Goal: Information Seeking & Learning: Check status

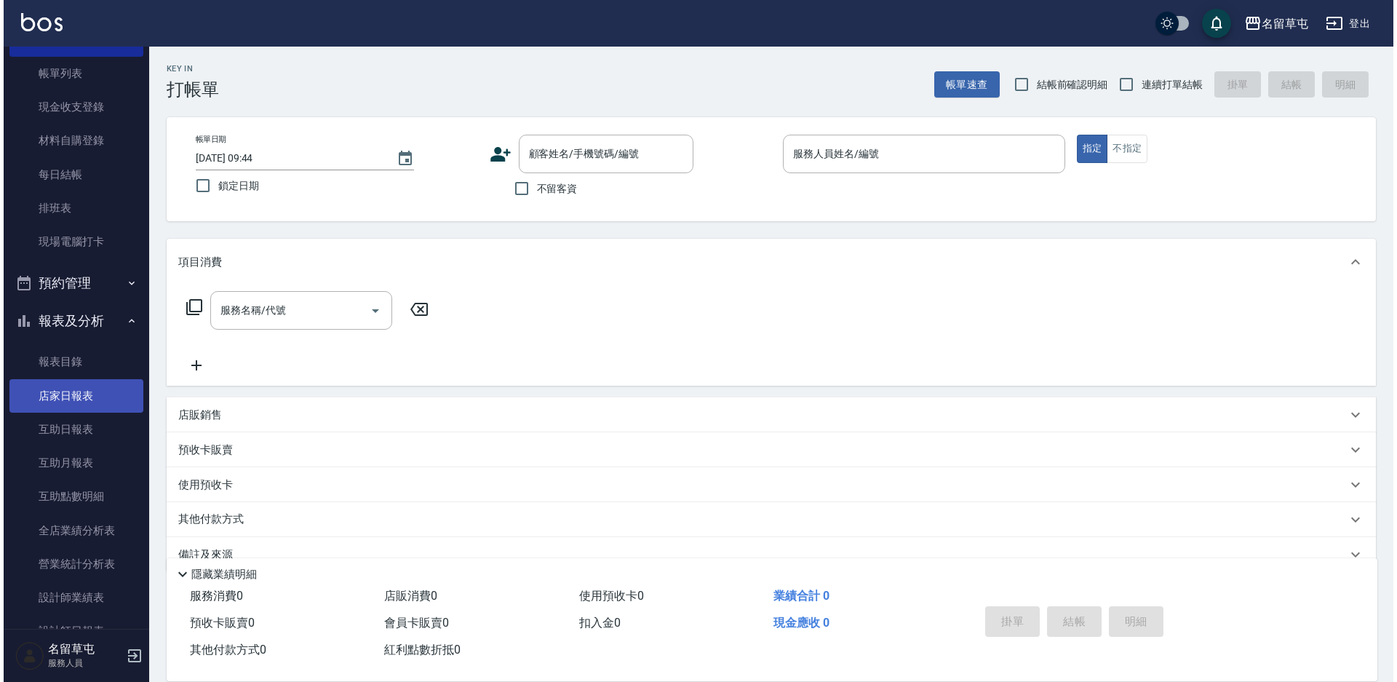
scroll to position [145, 0]
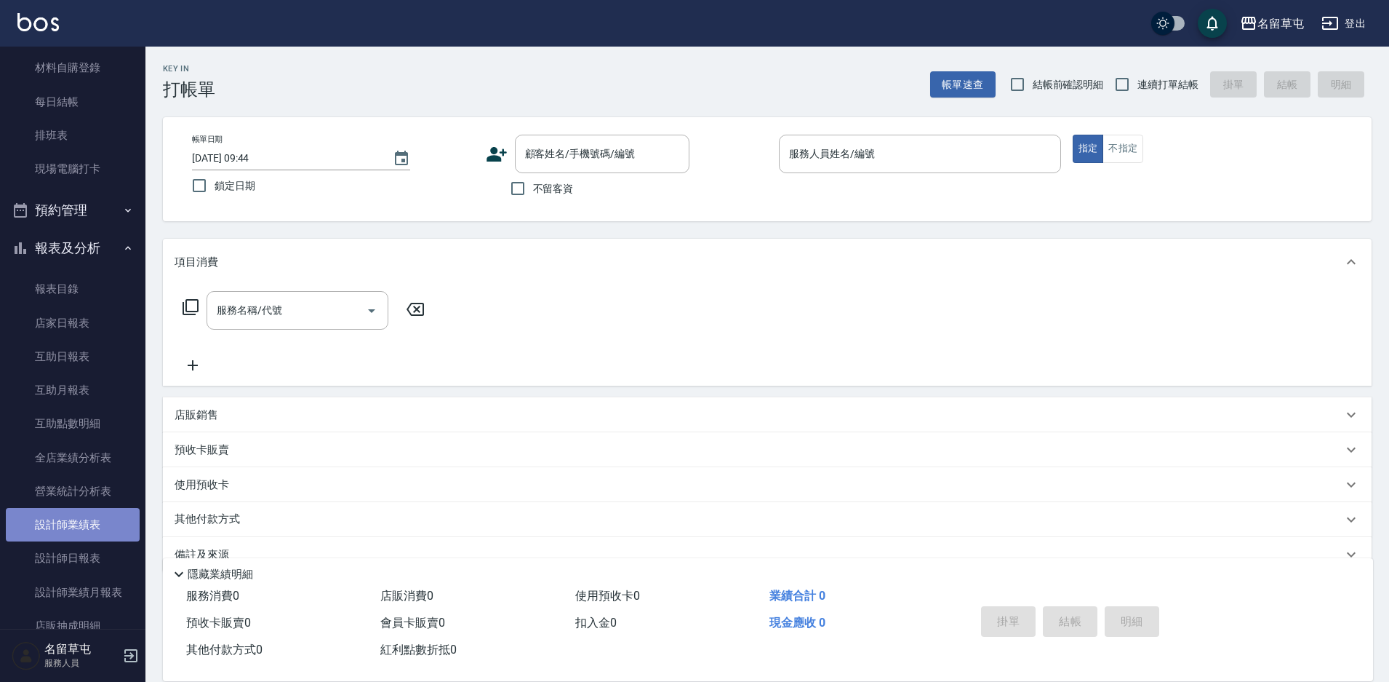
click at [110, 535] on link "設計師業績表" at bounding box center [73, 524] width 134 height 33
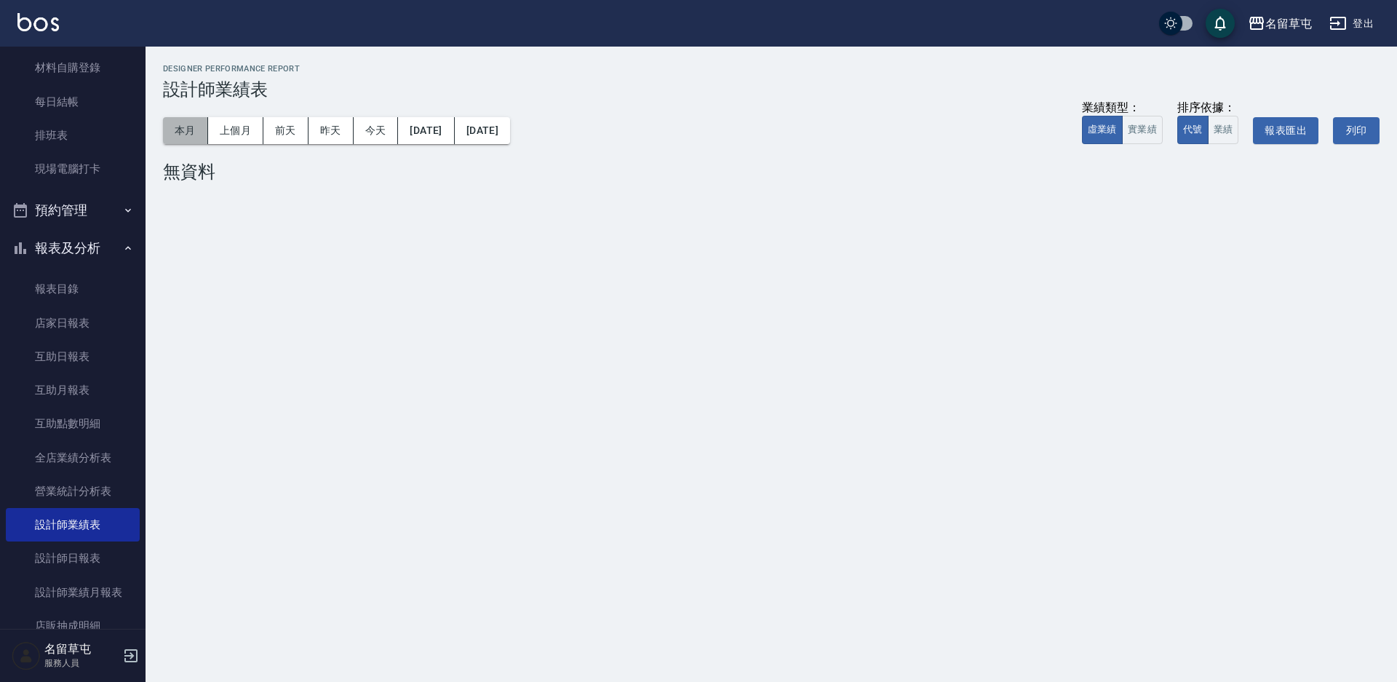
click at [191, 131] on button "本月" at bounding box center [185, 130] width 45 height 27
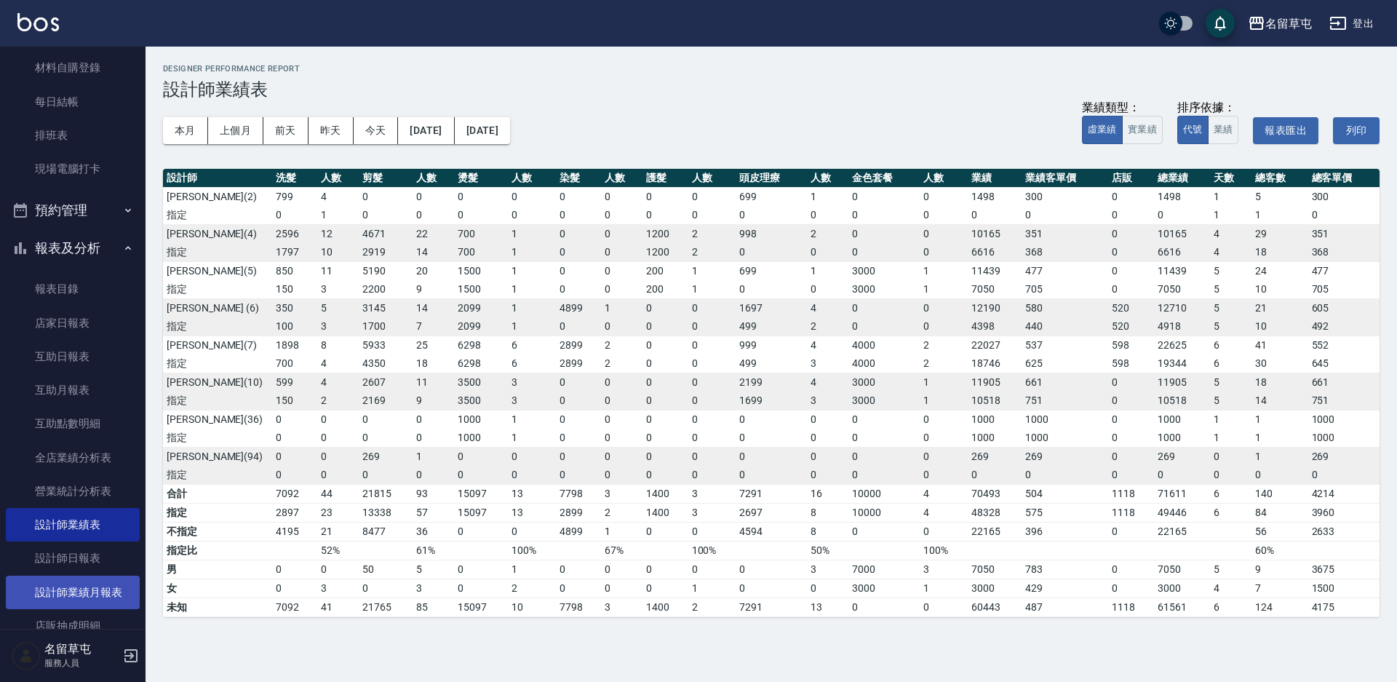
click at [113, 589] on link "設計師業績月報表" at bounding box center [73, 591] width 134 height 33
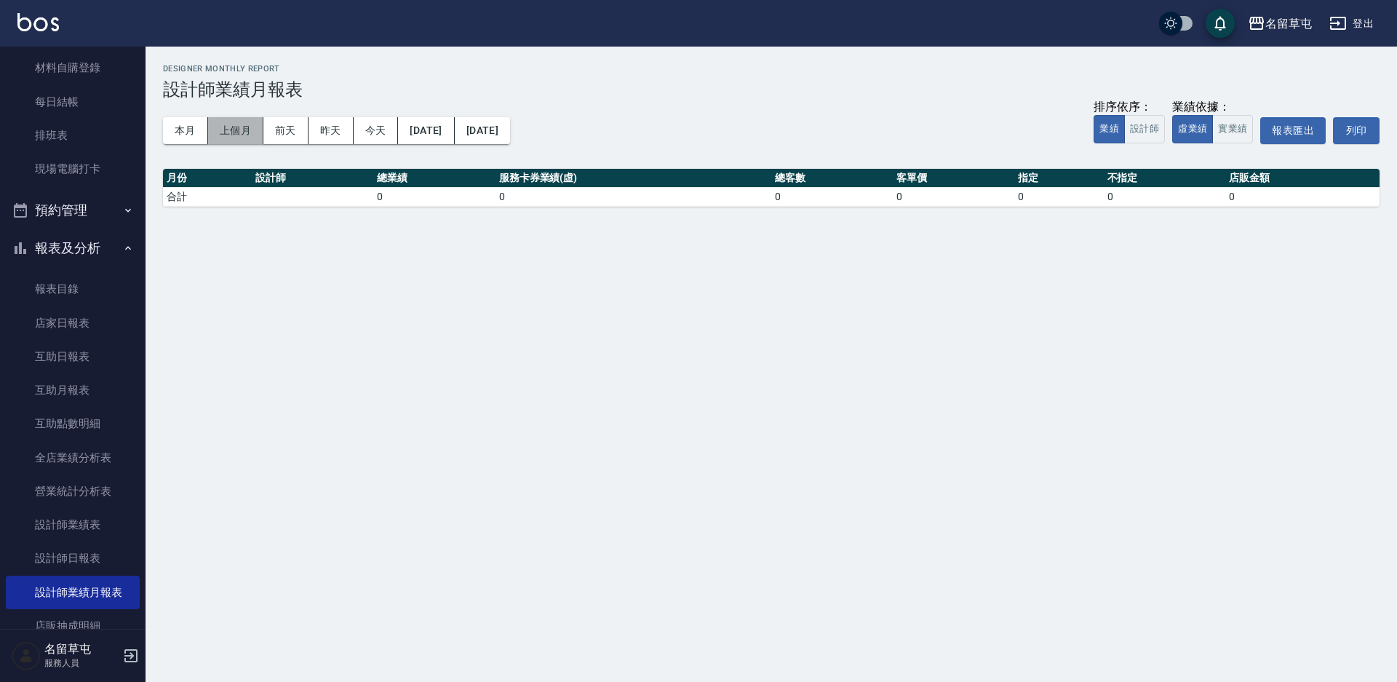
click at [231, 122] on button "上個月" at bounding box center [235, 130] width 55 height 27
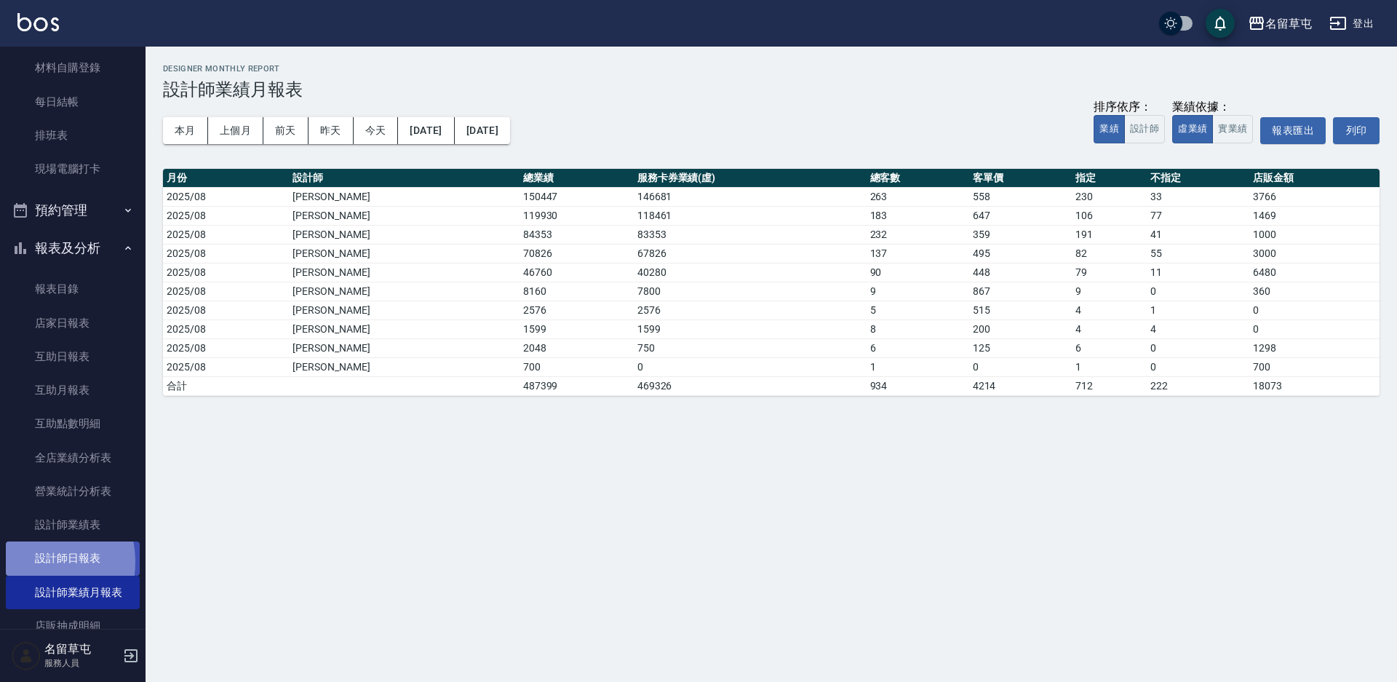
click at [25, 562] on link "設計師日報表" at bounding box center [73, 557] width 134 height 33
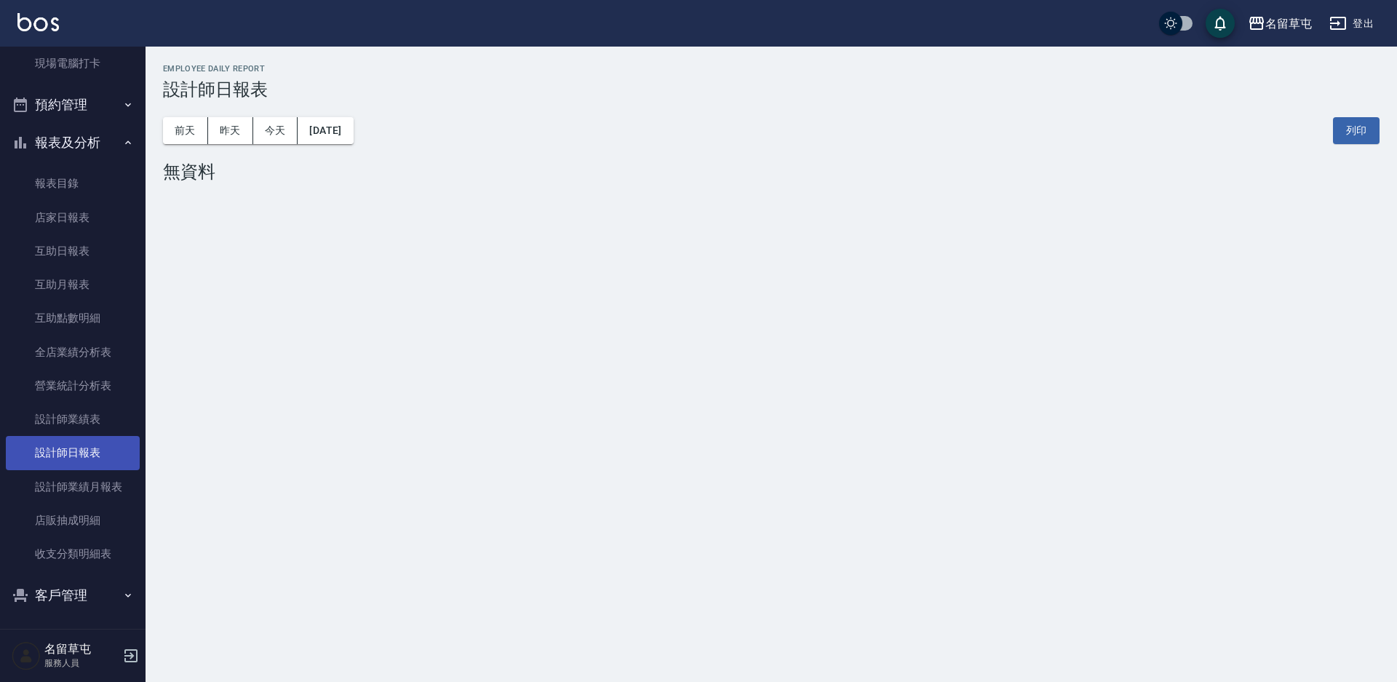
scroll to position [254, 0]
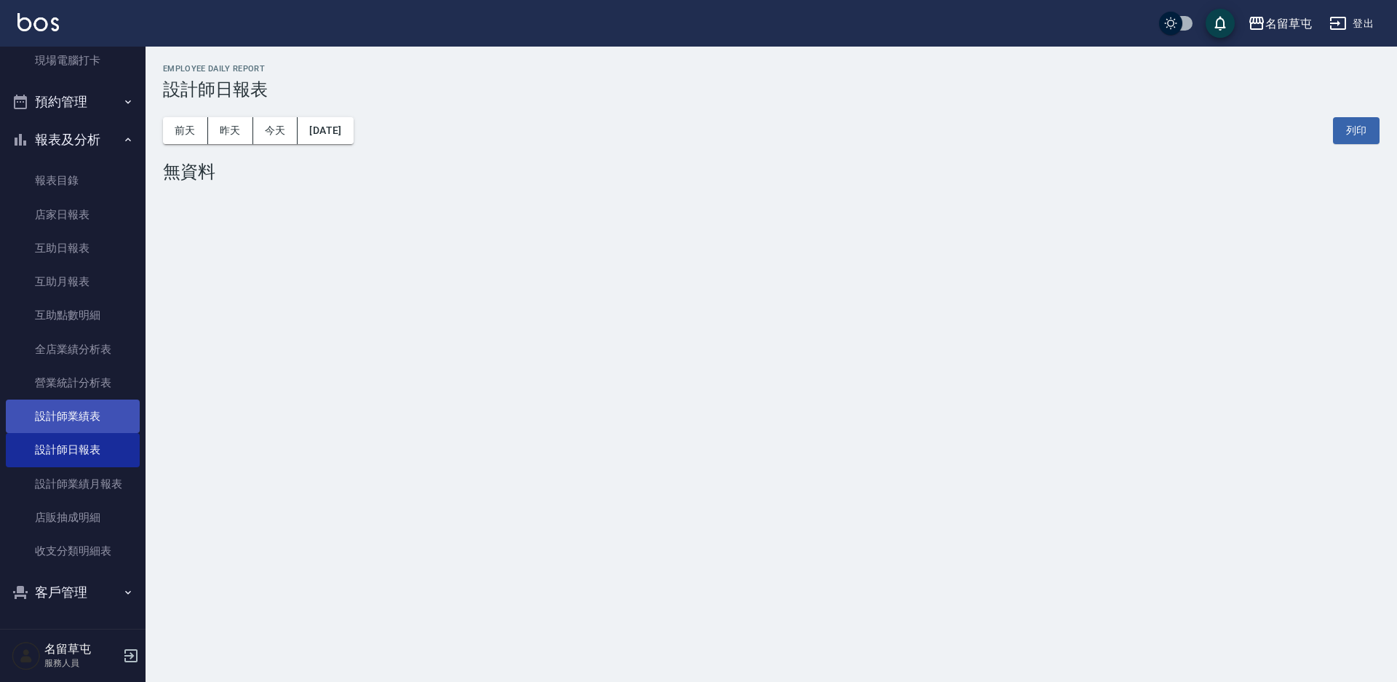
click at [83, 415] on link "設計師業績表" at bounding box center [73, 415] width 134 height 33
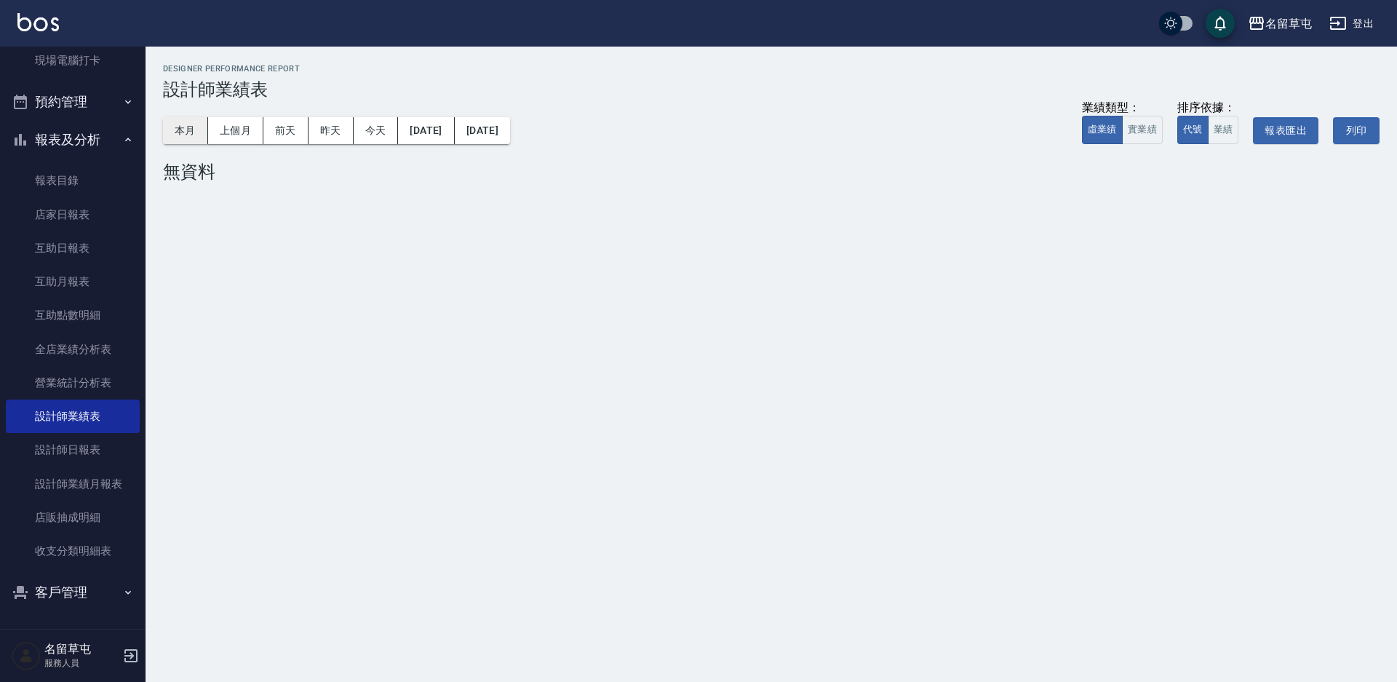
click at [172, 129] on button "本月" at bounding box center [185, 130] width 45 height 27
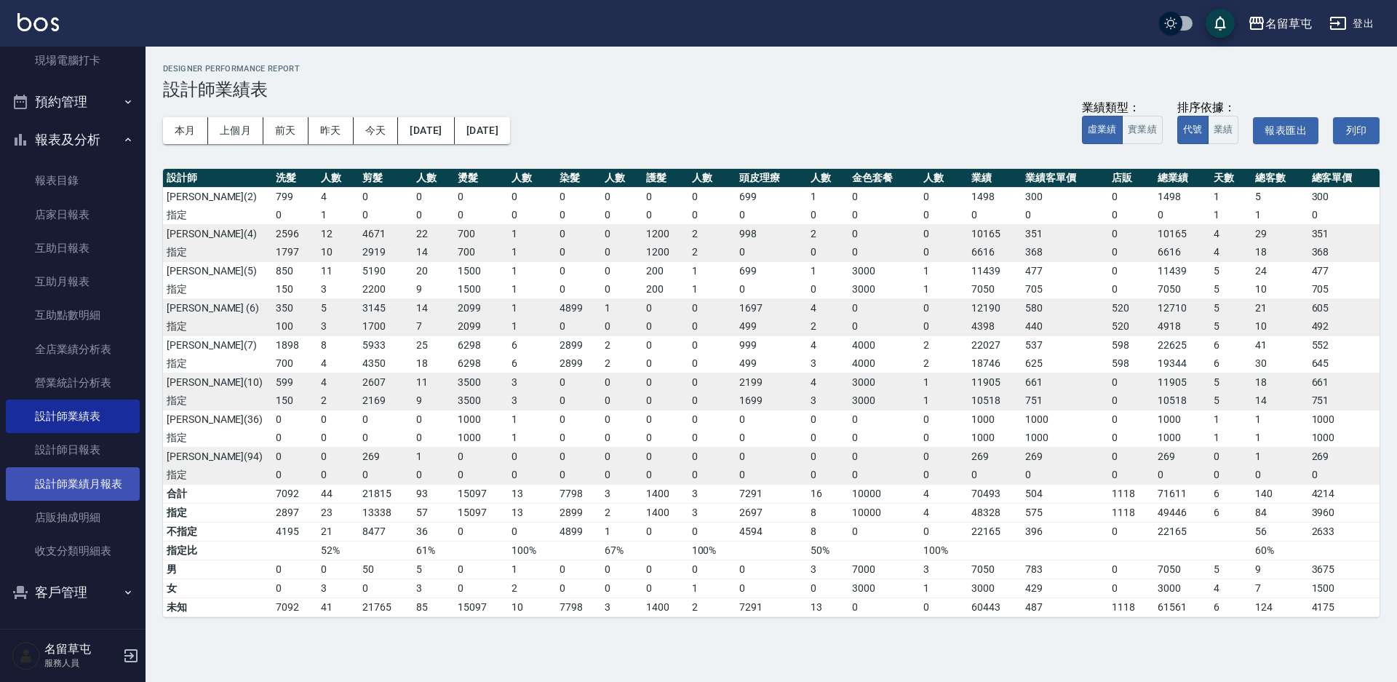
click at [84, 479] on link "設計師業績月報表" at bounding box center [73, 483] width 134 height 33
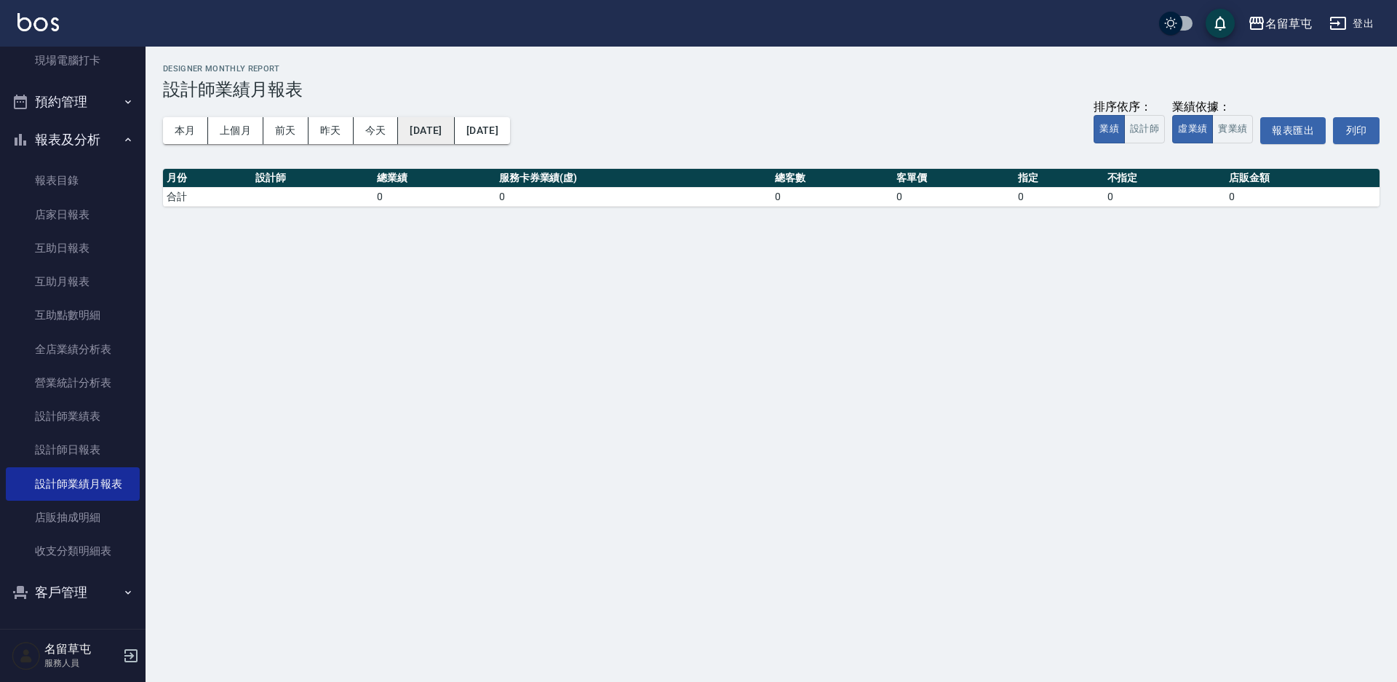
click at [454, 132] on button "[DATE]" at bounding box center [426, 130] width 56 height 27
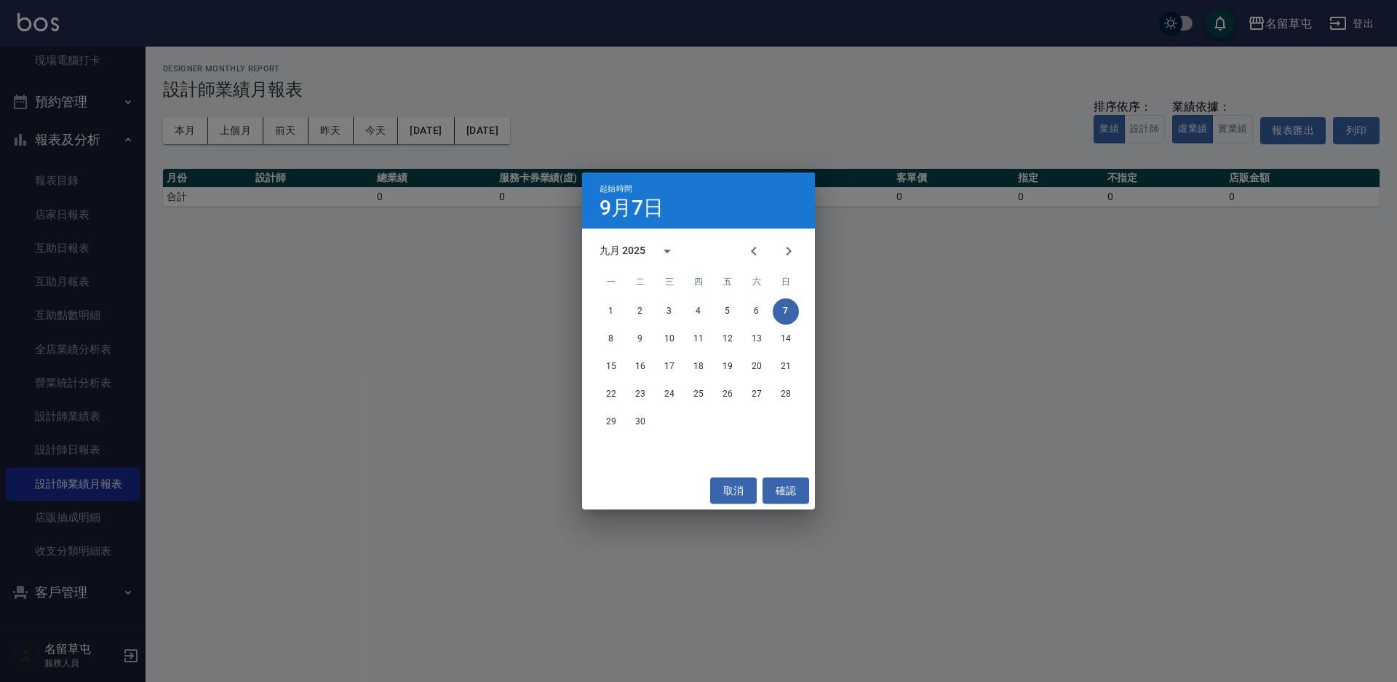
click at [617, 248] on div "九月 2025" at bounding box center [622, 250] width 46 height 15
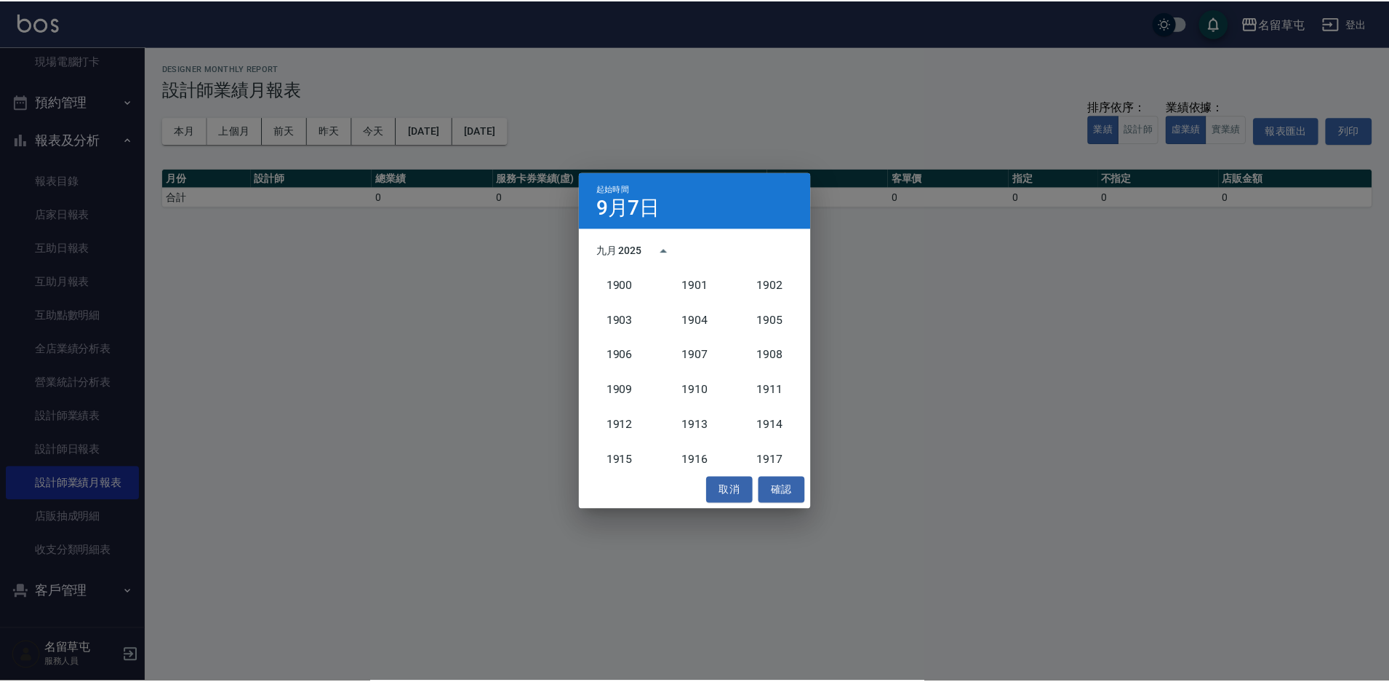
scroll to position [1347, 0]
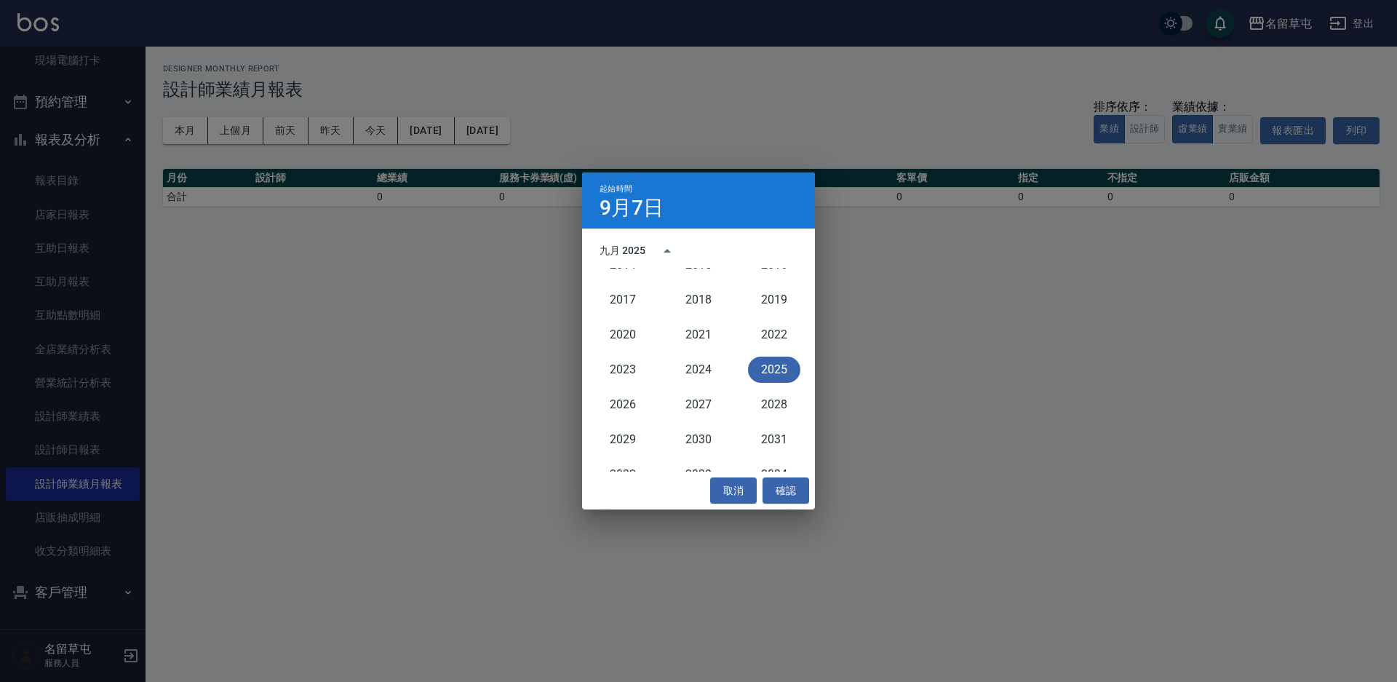
click at [783, 365] on button "2025" at bounding box center [774, 369] width 52 height 26
click at [756, 251] on icon "Previous month" at bounding box center [753, 250] width 17 height 17
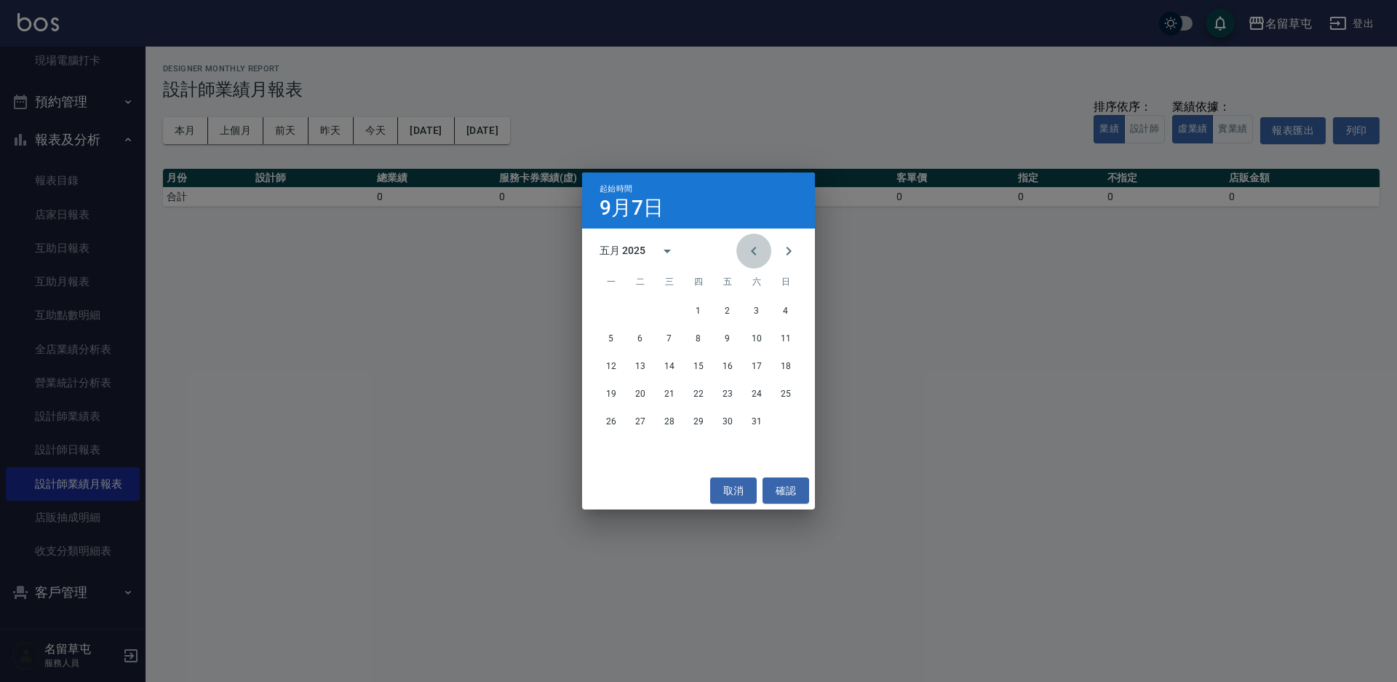
click at [756, 251] on icon "Previous month" at bounding box center [753, 250] width 17 height 17
click at [756, 311] on button "1" at bounding box center [756, 311] width 26 height 26
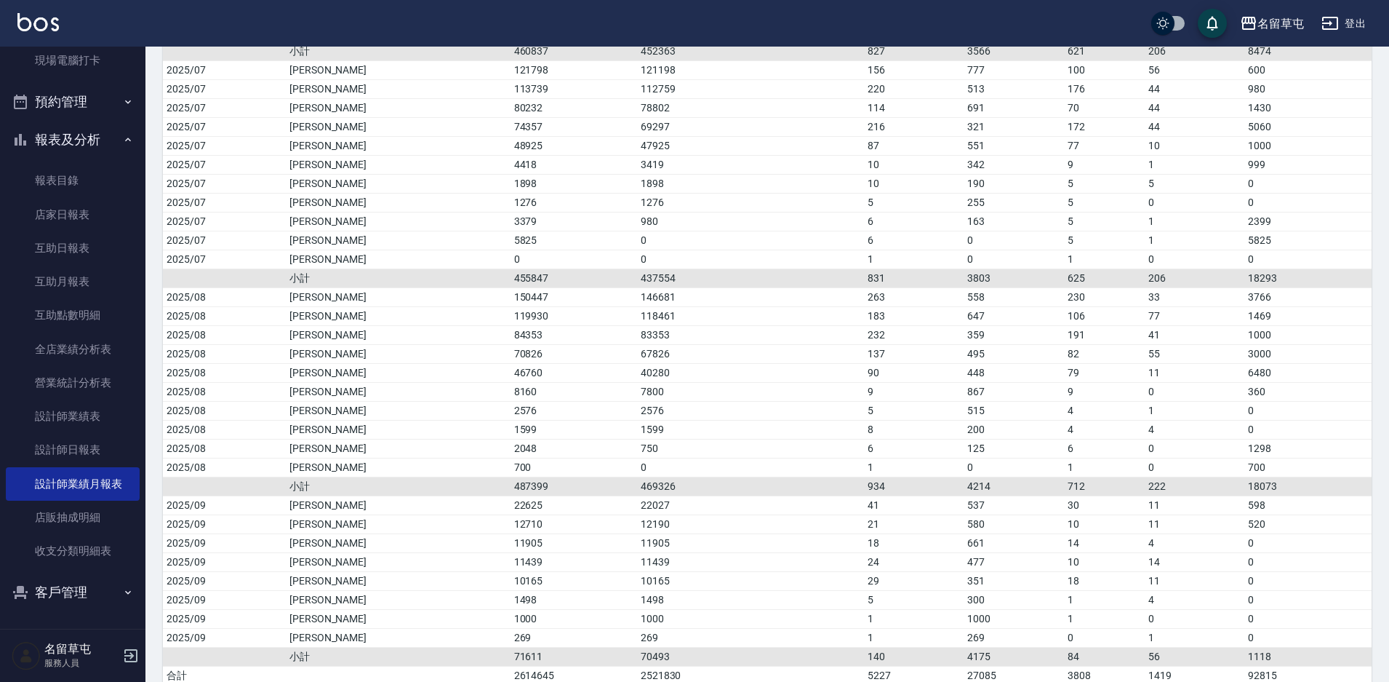
scroll to position [923, 0]
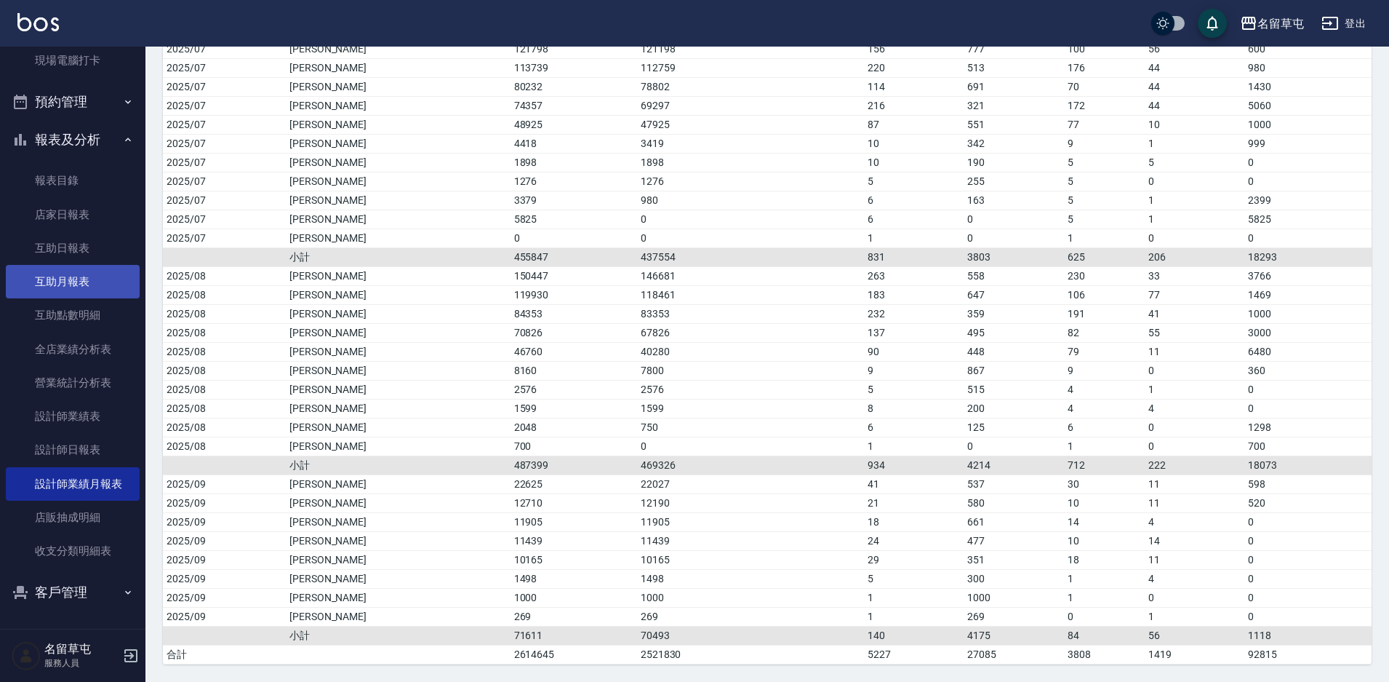
click at [93, 287] on link "互助月報表" at bounding box center [73, 281] width 134 height 33
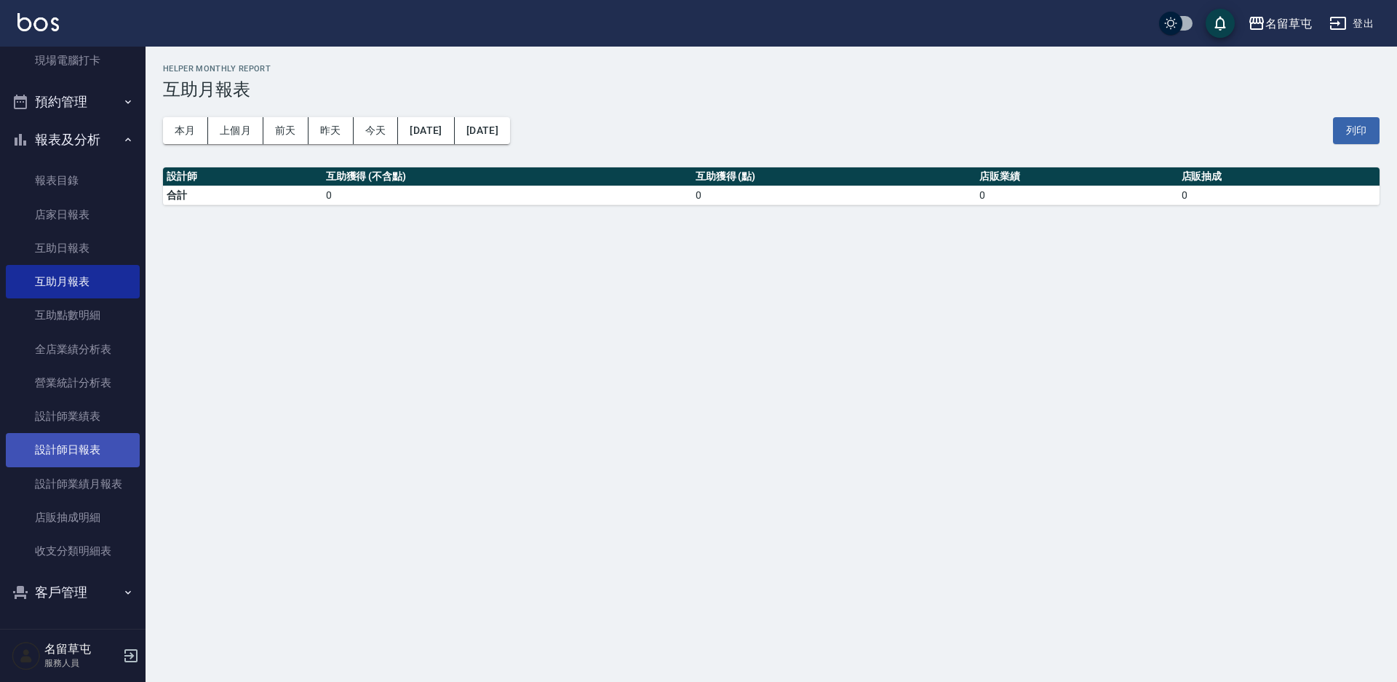
click at [97, 452] on link "設計師日報表" at bounding box center [73, 449] width 134 height 33
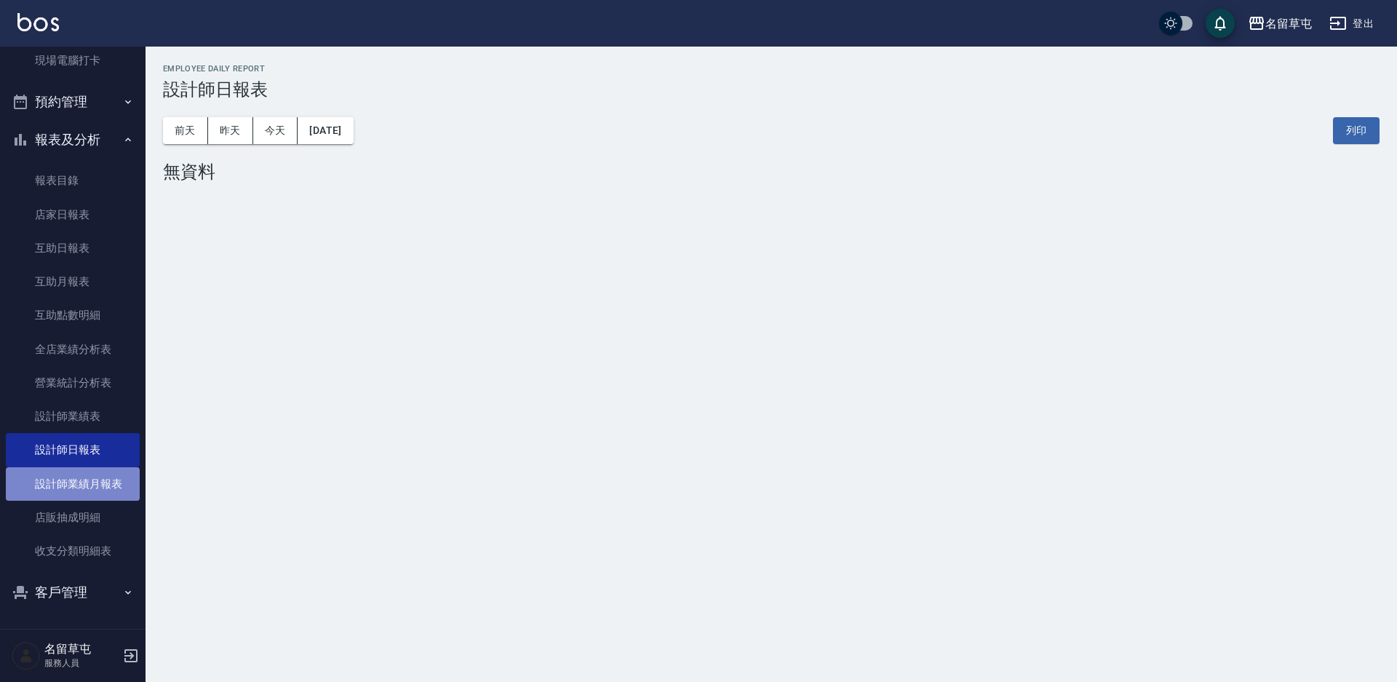
click at [100, 490] on link "設計師業績月報表" at bounding box center [73, 483] width 134 height 33
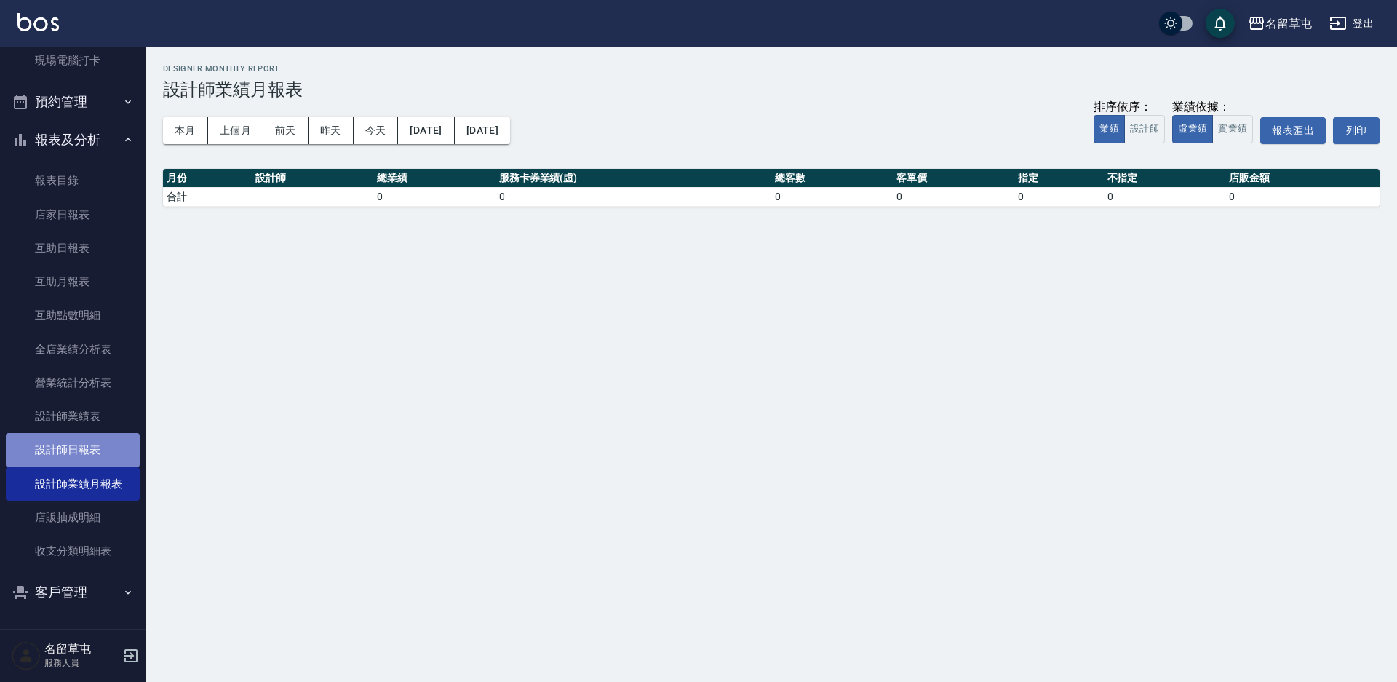
click at [76, 439] on link "設計師日報表" at bounding box center [73, 449] width 134 height 33
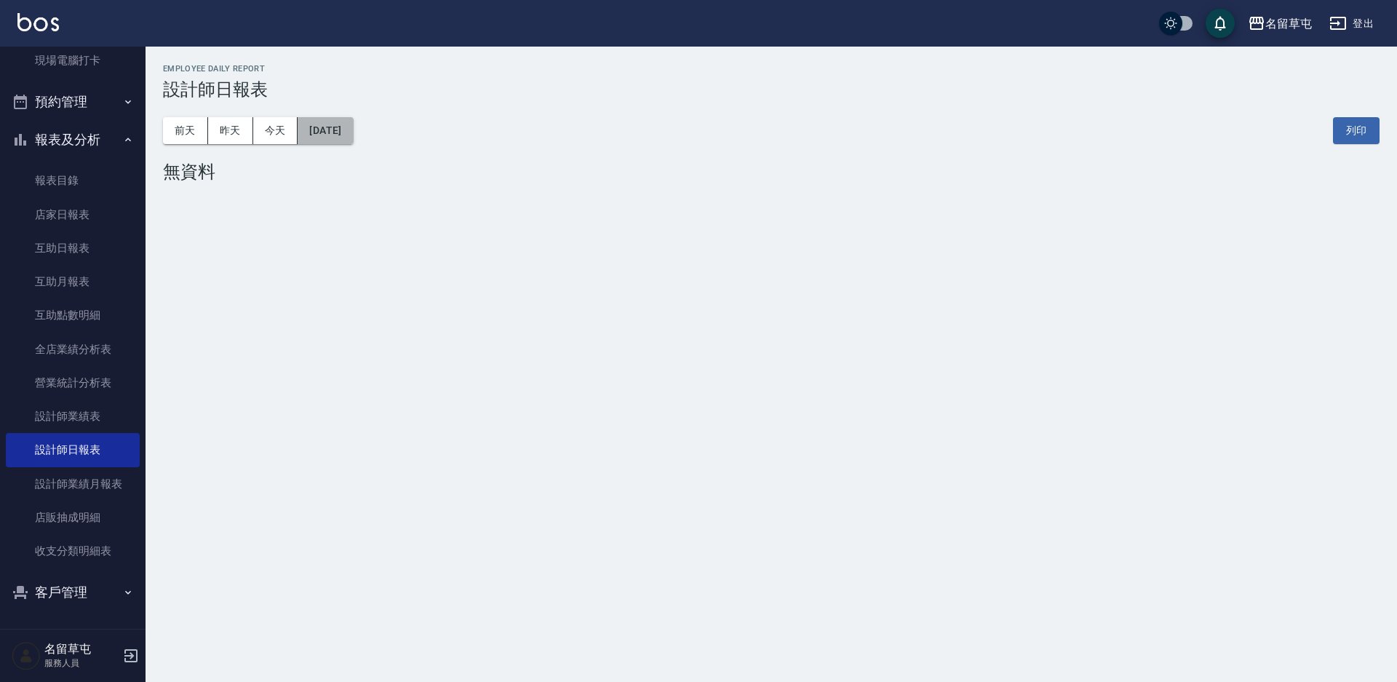
click at [349, 133] on button "[DATE]" at bounding box center [325, 130] width 55 height 27
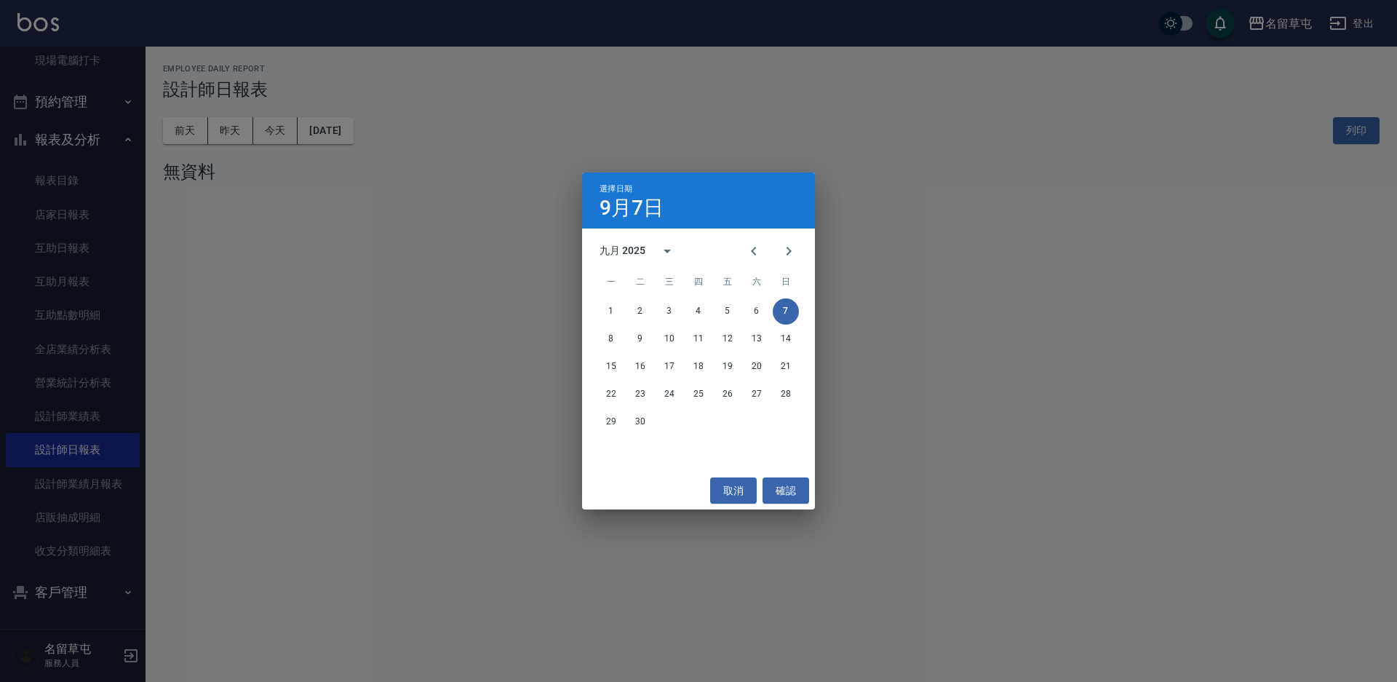
click at [427, 386] on div "選擇日期 [DATE] 九月 2025 一 二 三 四 五 六 日 1 2 3 4 5 6 7 8 9 10 11 12 13 14 15 16 17 18 …" at bounding box center [698, 341] width 1397 height 682
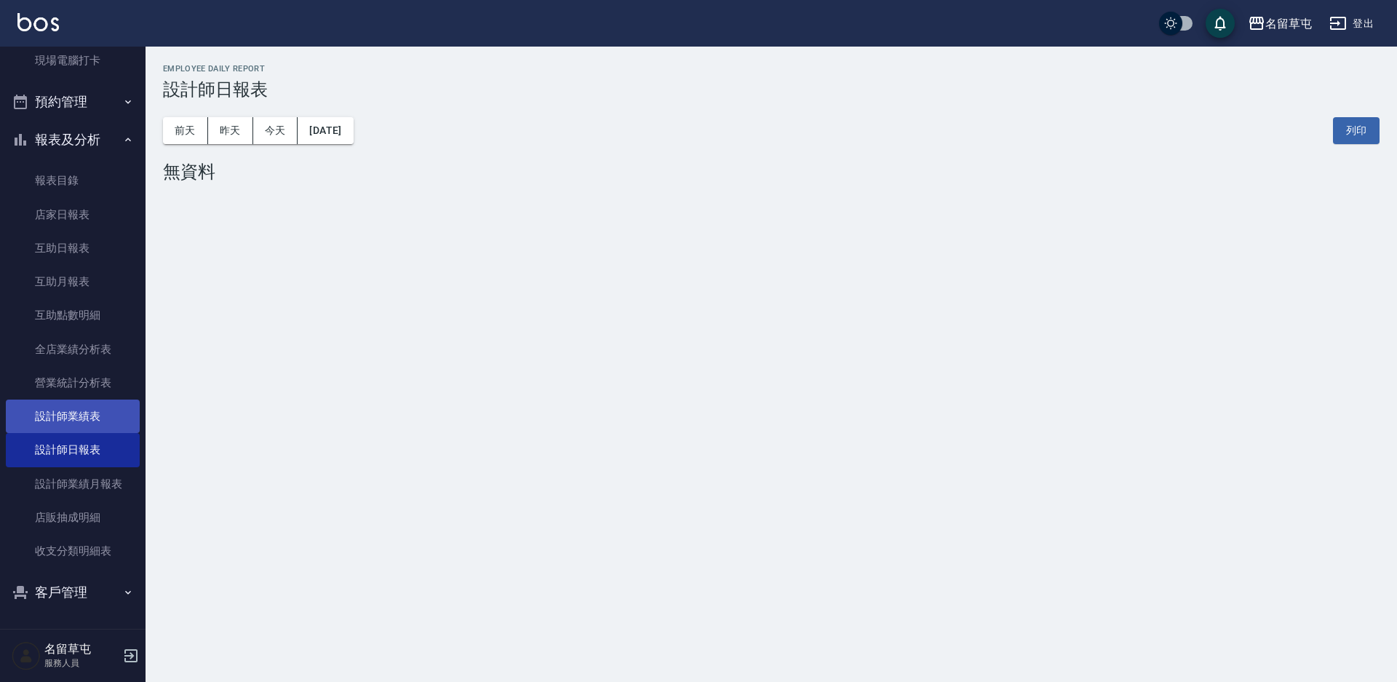
click at [113, 415] on link "設計師業績表" at bounding box center [73, 415] width 134 height 33
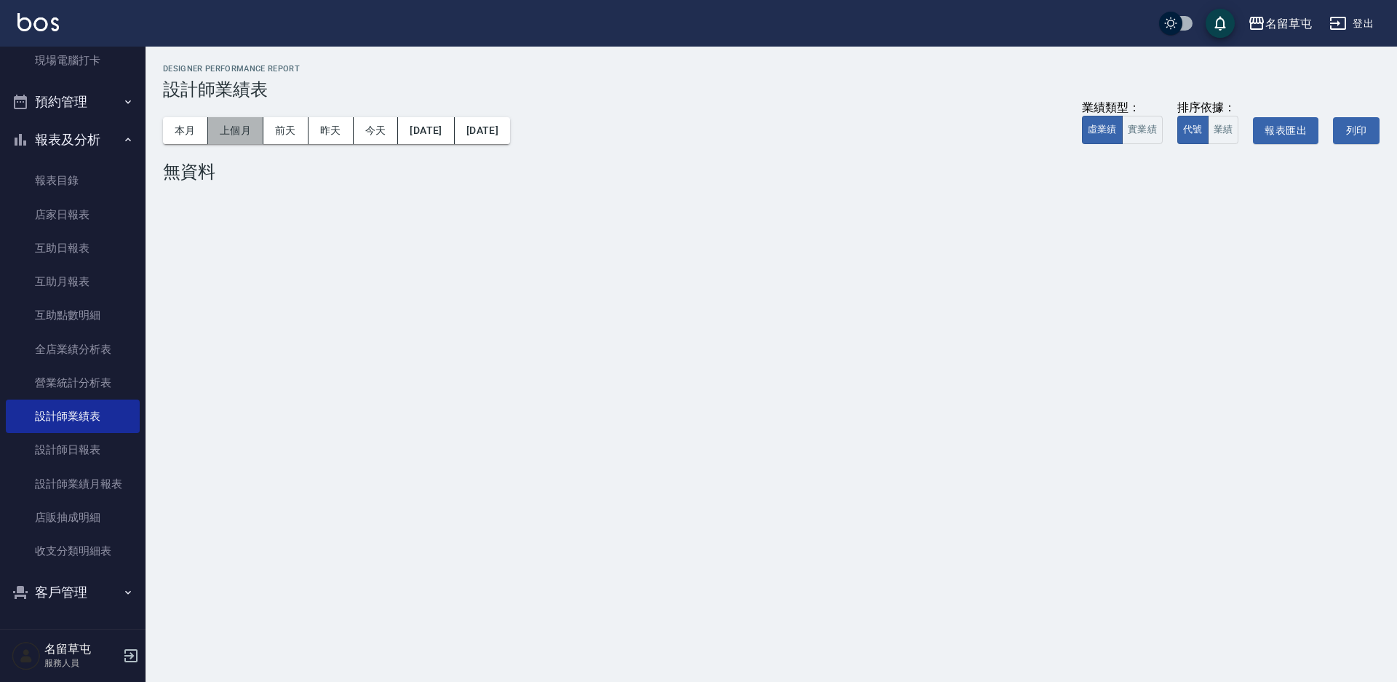
click at [225, 132] on button "上個月" at bounding box center [235, 130] width 55 height 27
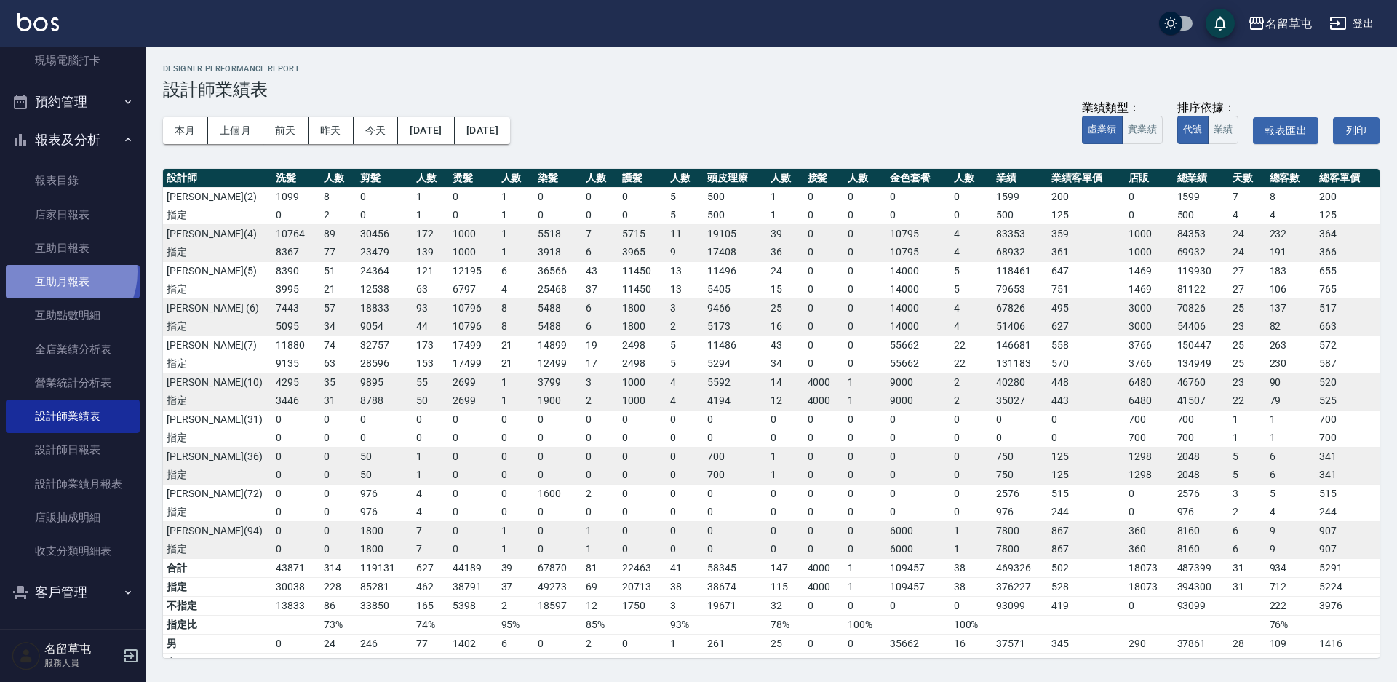
click at [58, 272] on link "互助月報表" at bounding box center [73, 281] width 134 height 33
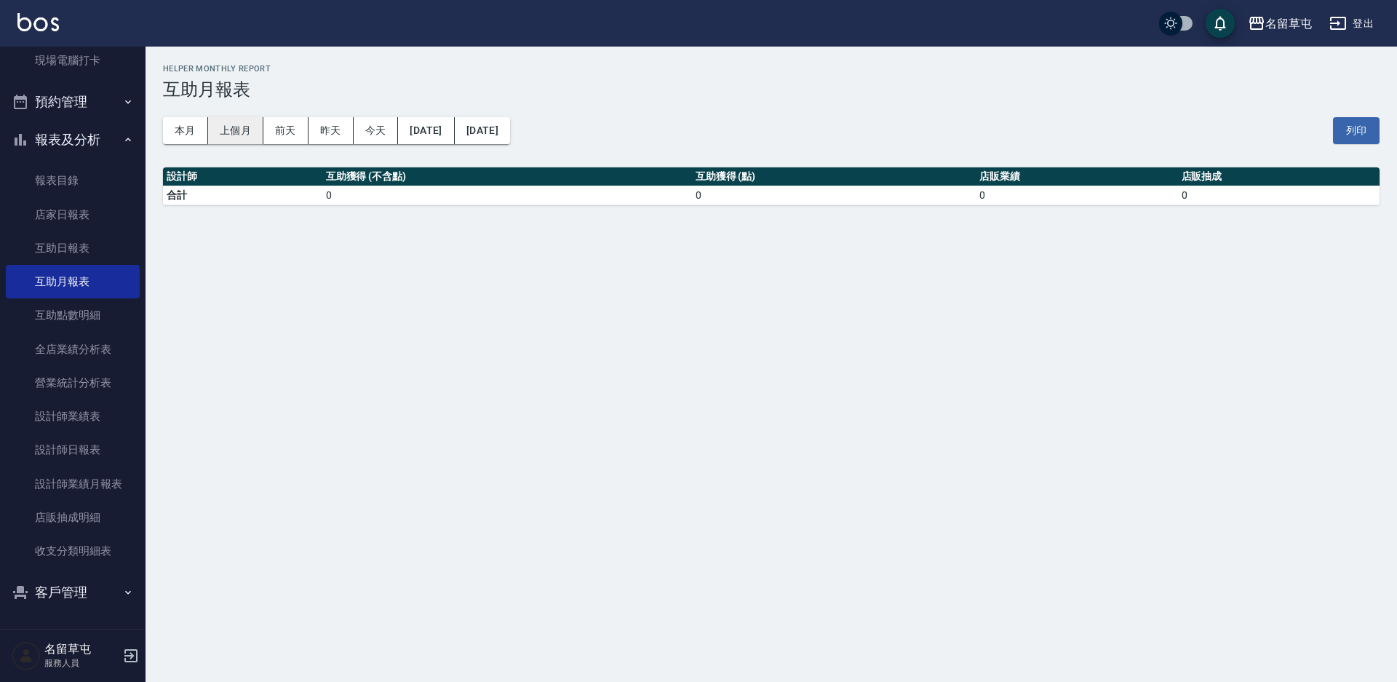
click at [220, 138] on button "上個月" at bounding box center [235, 130] width 55 height 27
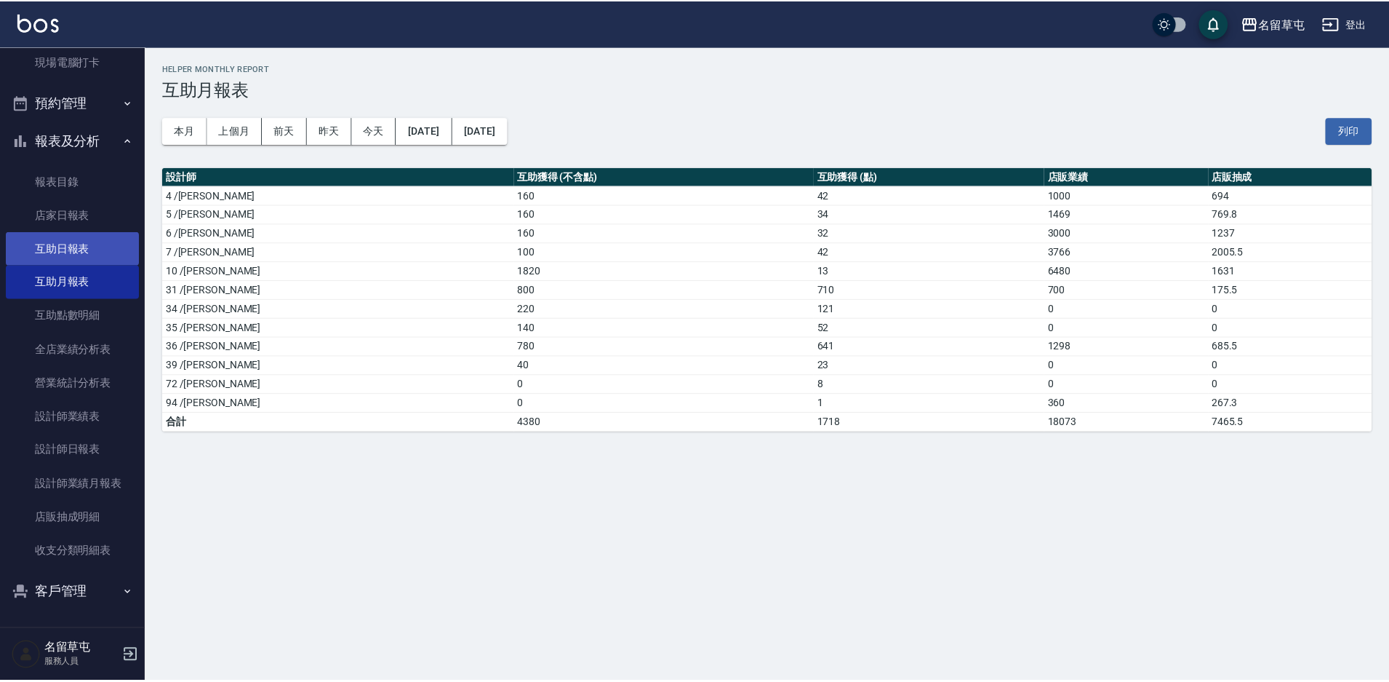
scroll to position [254, 0]
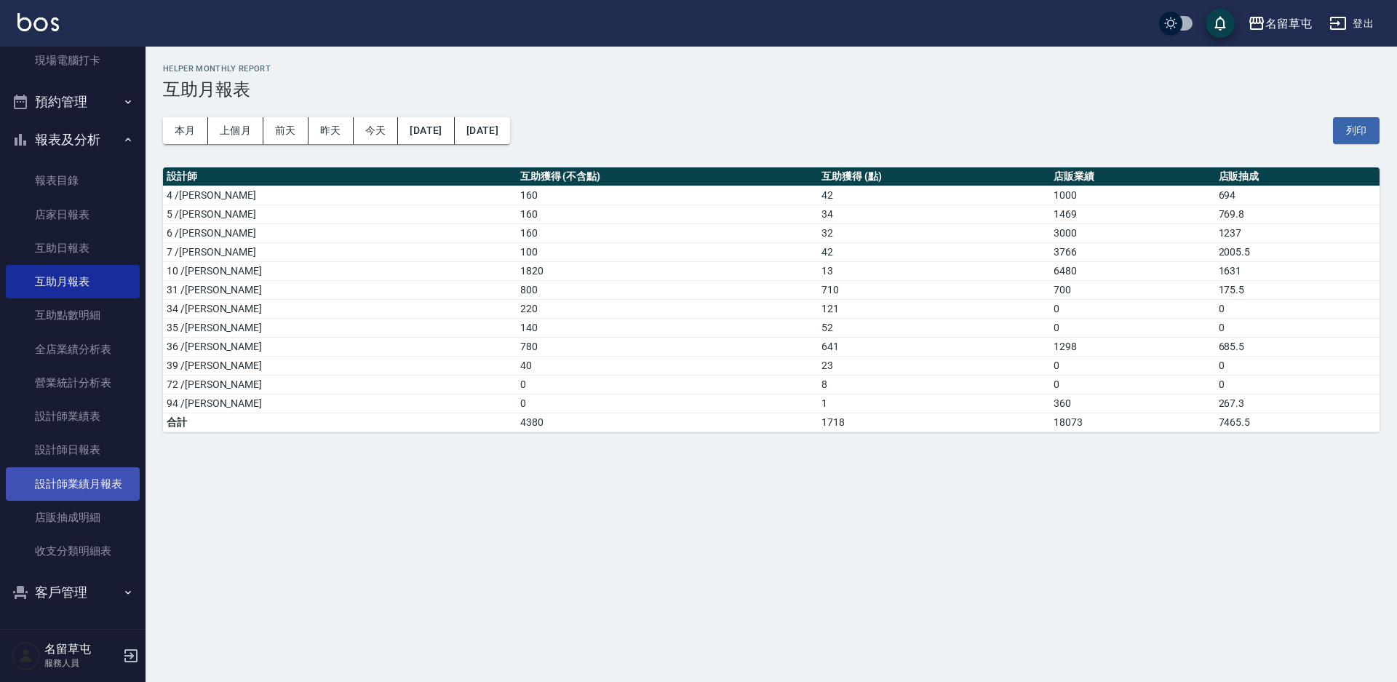
click at [118, 471] on link "設計師業績月報表" at bounding box center [73, 483] width 134 height 33
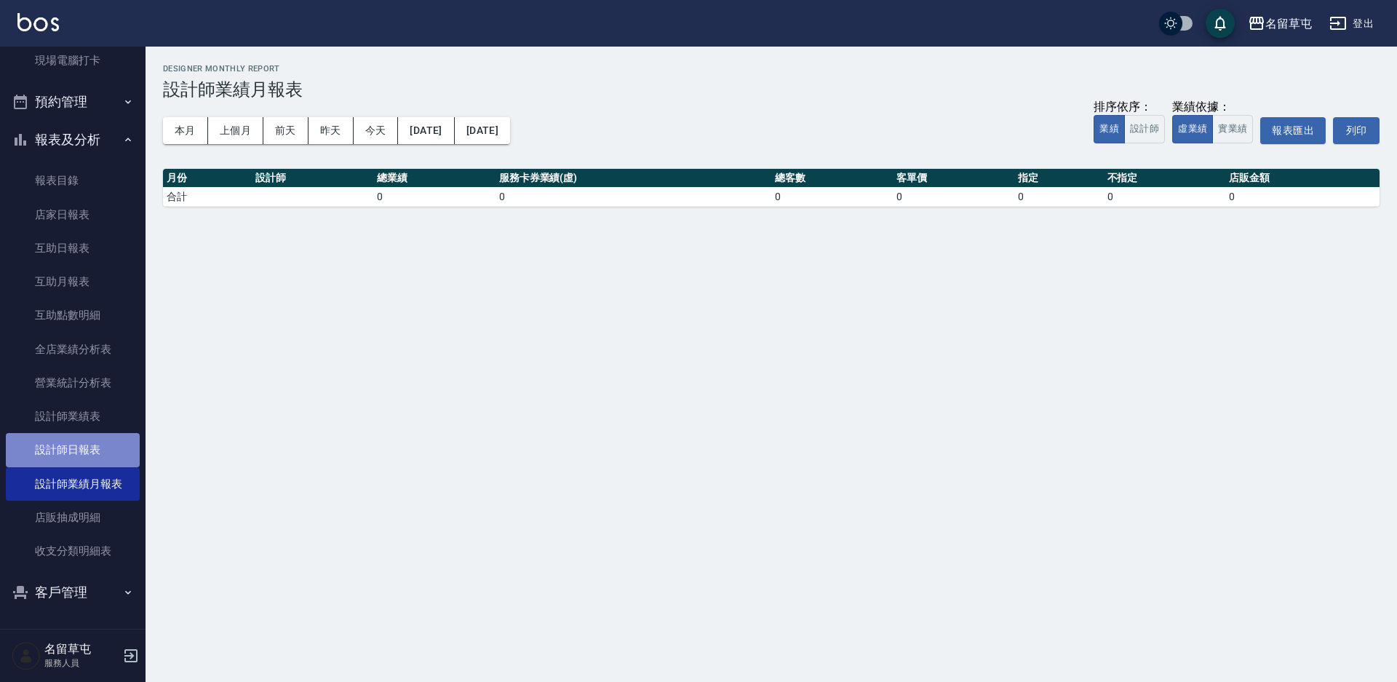
click at [108, 453] on link "設計師日報表" at bounding box center [73, 449] width 134 height 33
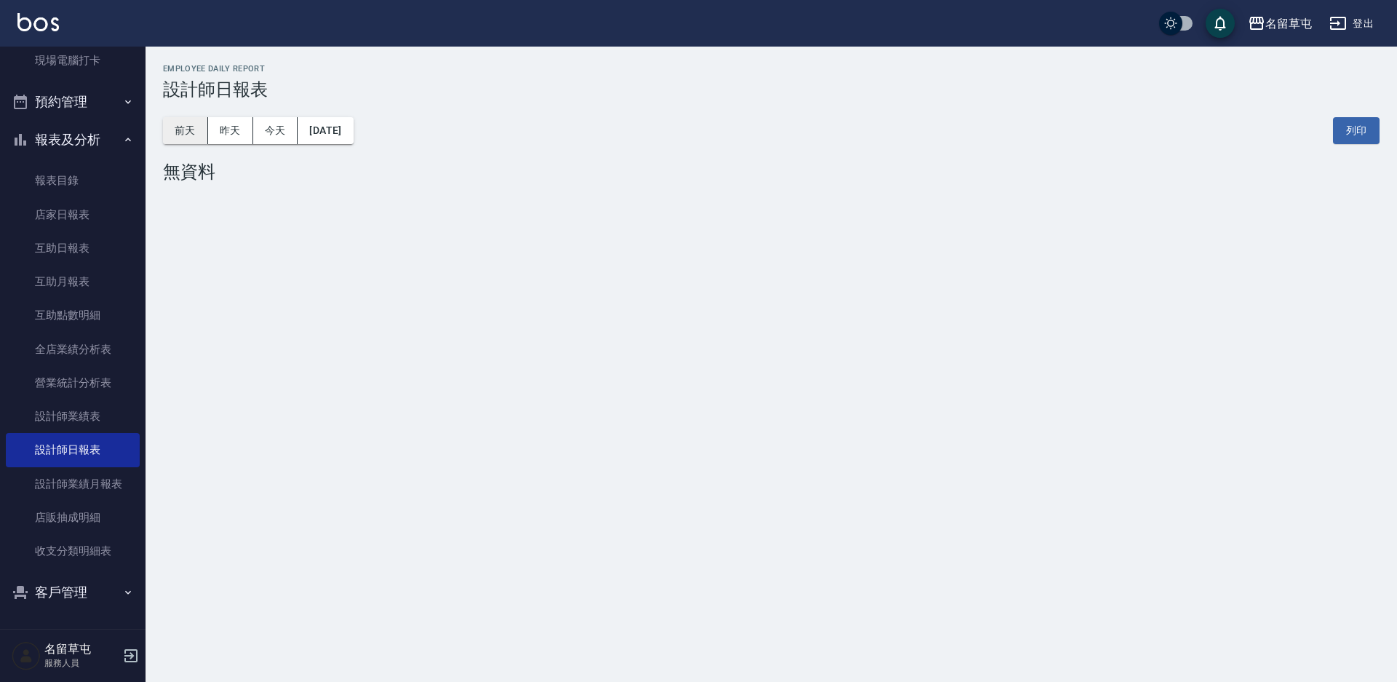
click at [201, 132] on button "前天" at bounding box center [185, 130] width 45 height 27
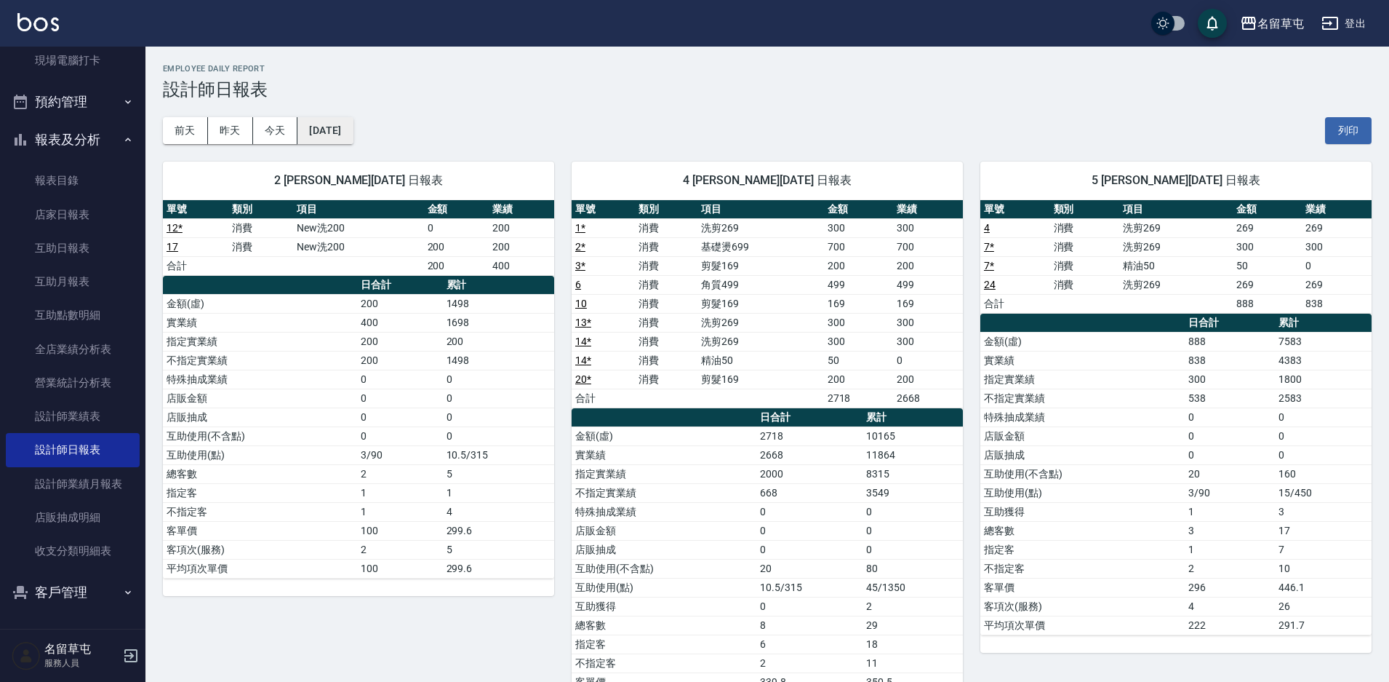
click at [346, 136] on button "[DATE]" at bounding box center [325, 130] width 55 height 27
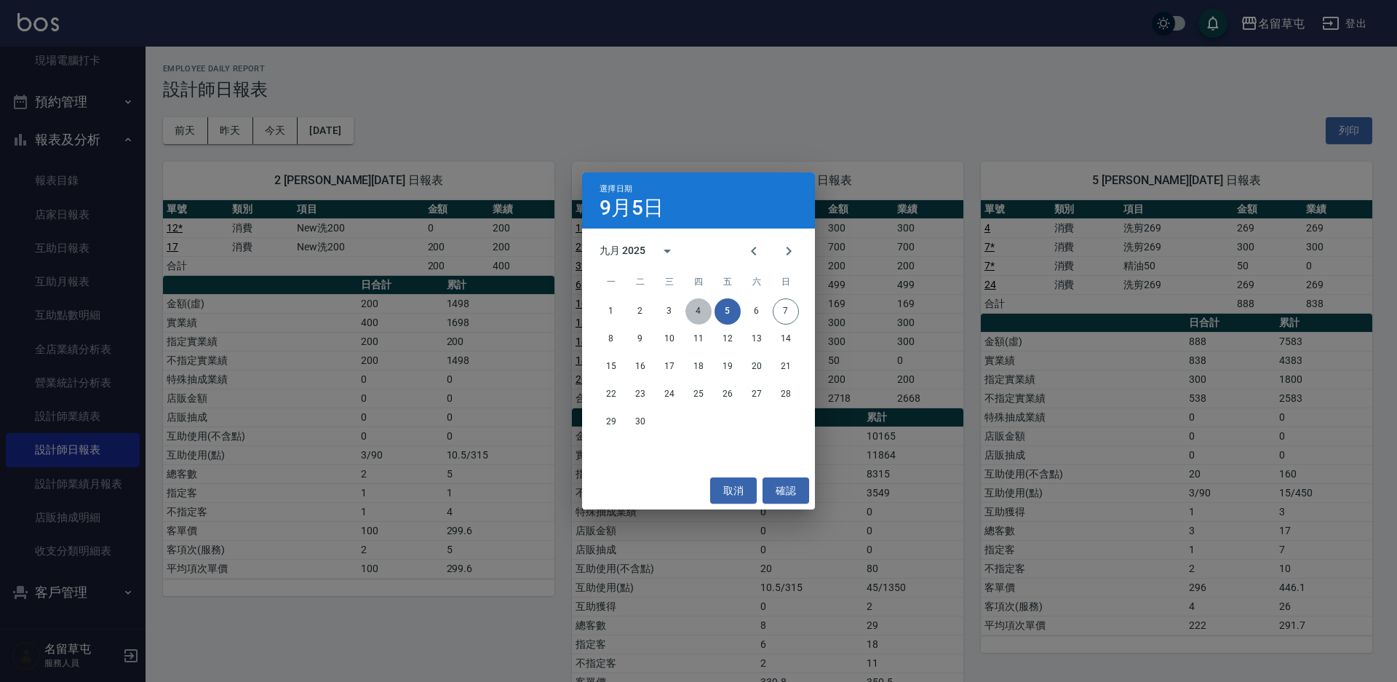
click at [691, 308] on button "4" at bounding box center [698, 311] width 26 height 26
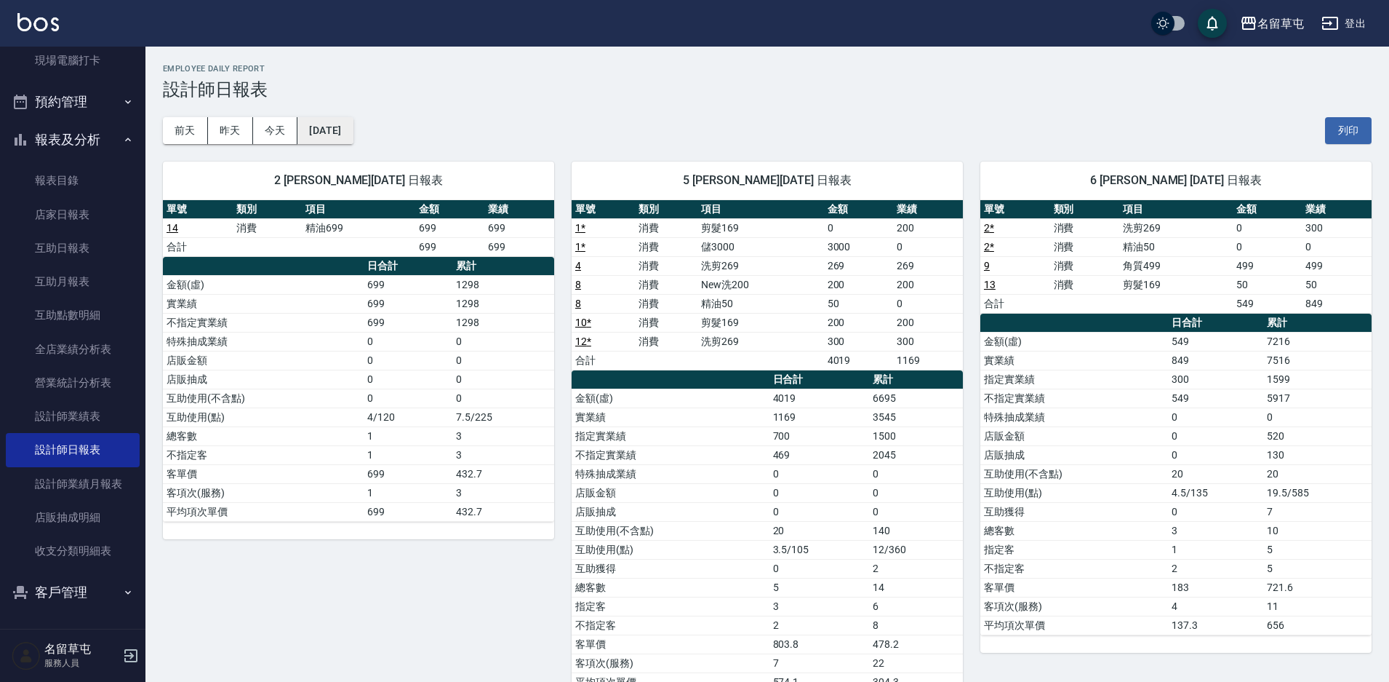
click at [346, 142] on button "[DATE]" at bounding box center [325, 130] width 55 height 27
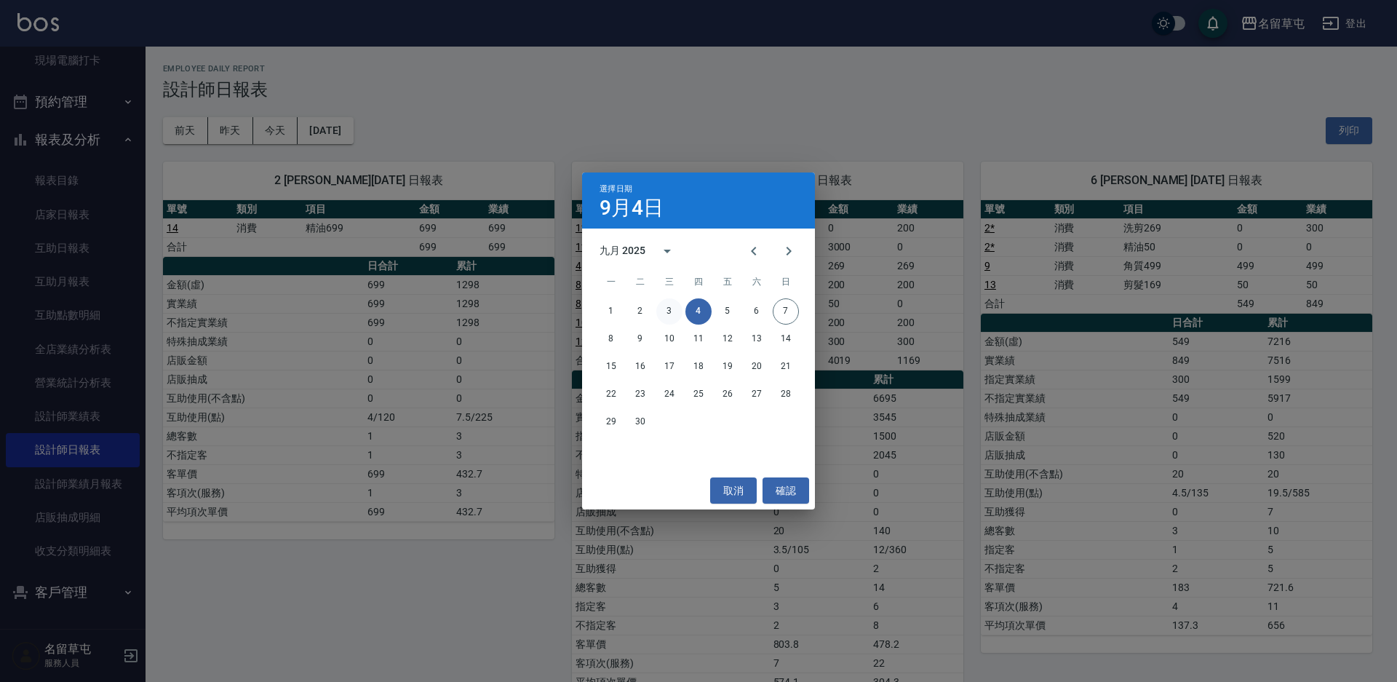
click at [669, 308] on button "3" at bounding box center [669, 311] width 26 height 26
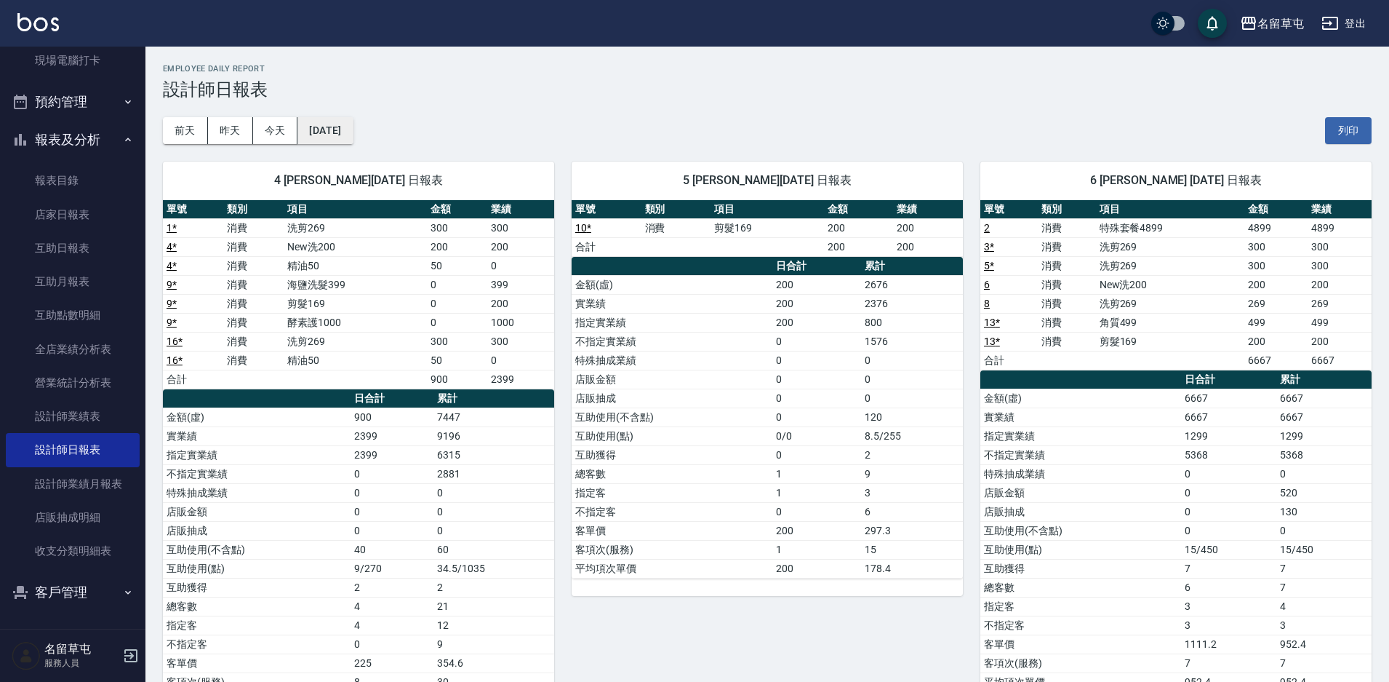
click at [319, 139] on button "[DATE]" at bounding box center [325, 130] width 55 height 27
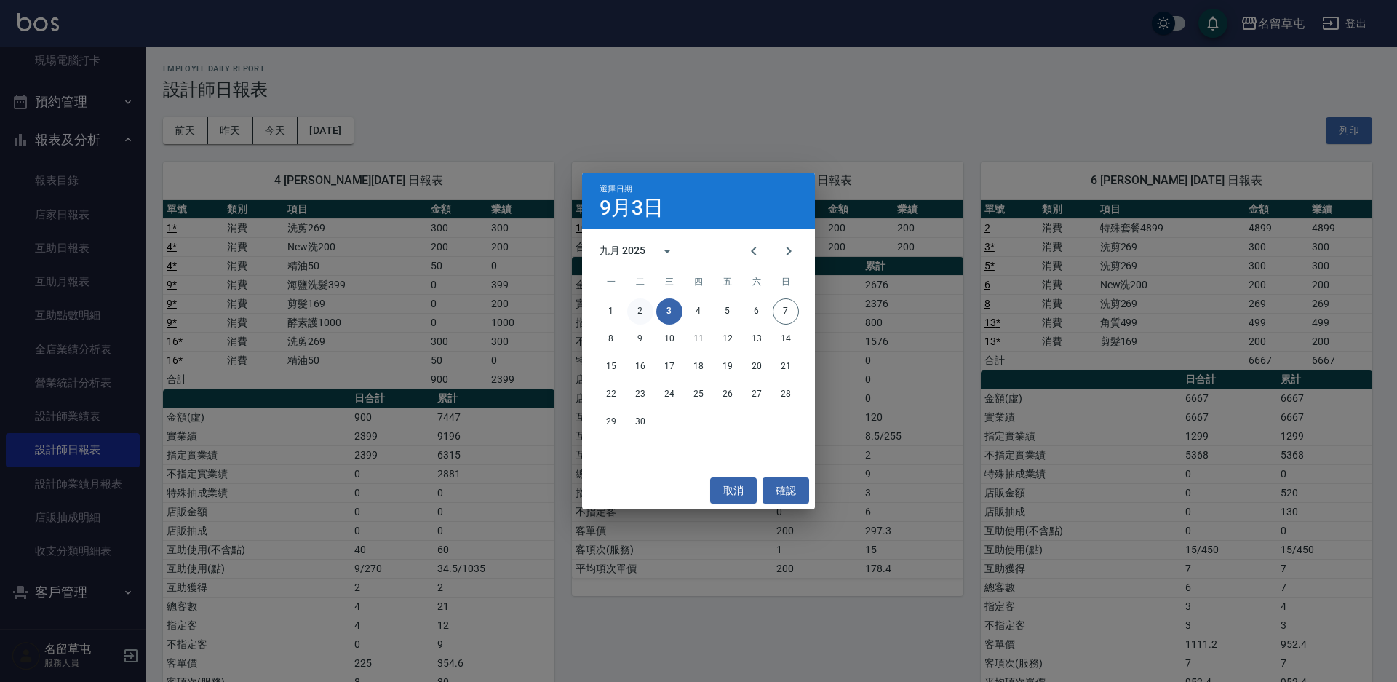
click at [639, 313] on button "2" at bounding box center [640, 311] width 26 height 26
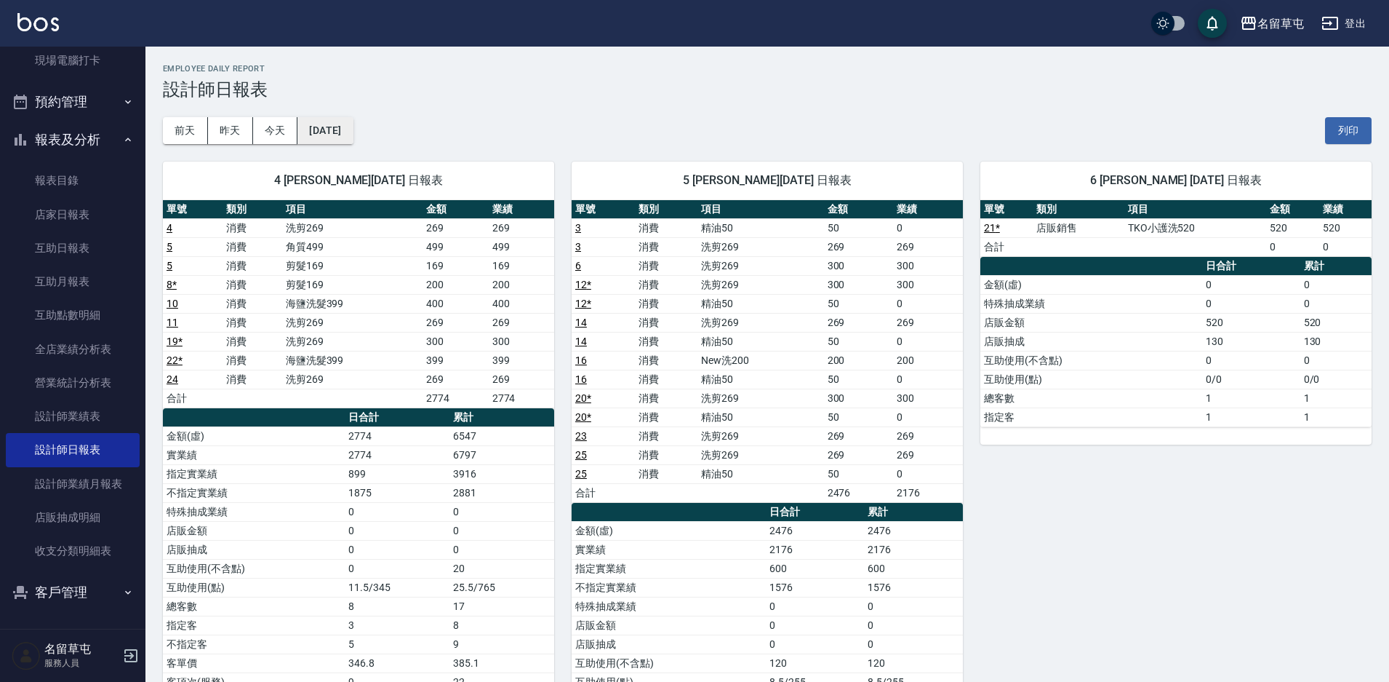
click at [319, 133] on button "[DATE]" at bounding box center [325, 130] width 55 height 27
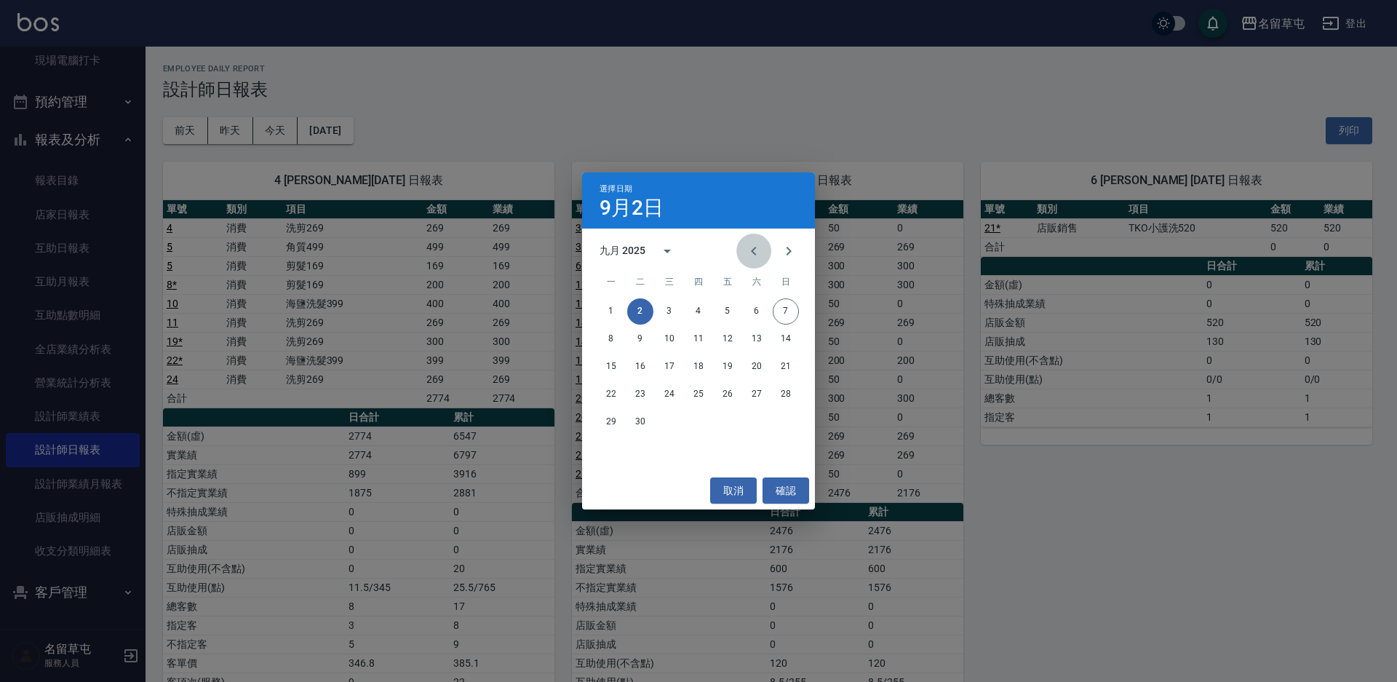
click at [756, 252] on icon "Previous month" at bounding box center [753, 250] width 17 height 17
click at [783, 415] on button "31" at bounding box center [785, 422] width 26 height 26
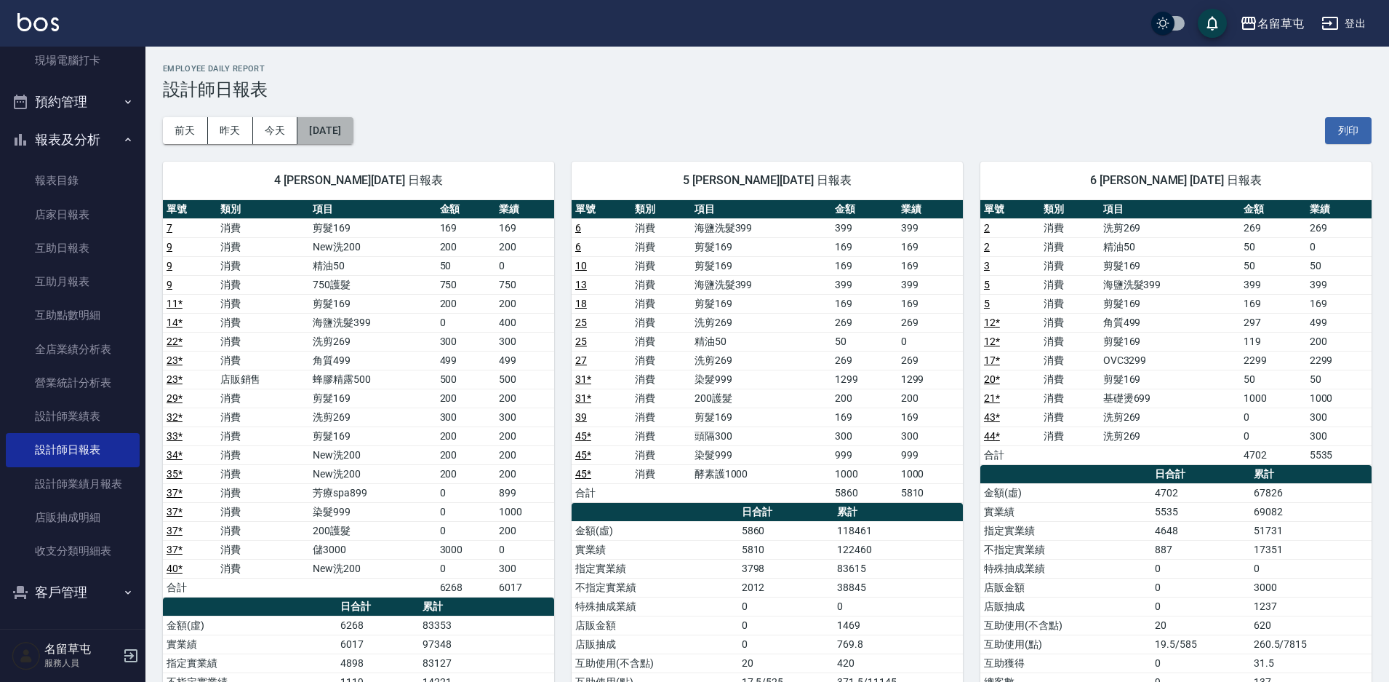
click at [353, 126] on button "[DATE]" at bounding box center [325, 130] width 55 height 27
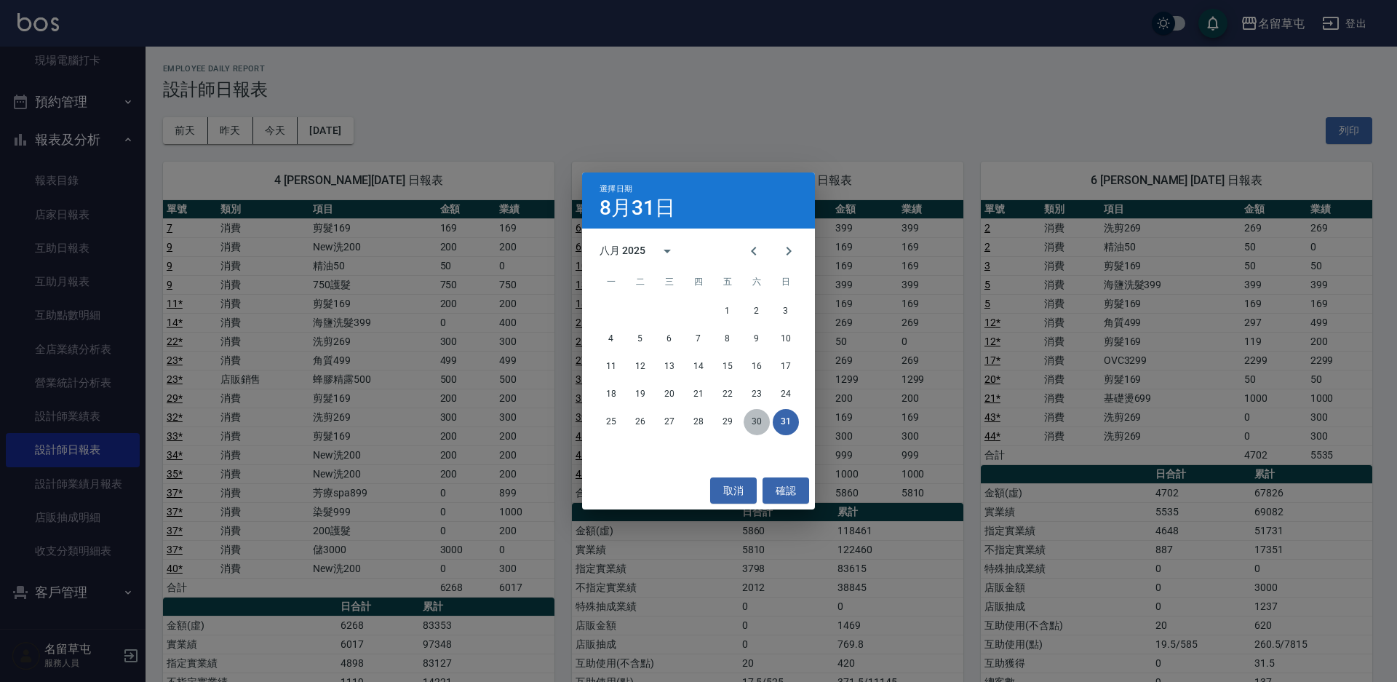
click at [756, 415] on button "30" at bounding box center [756, 422] width 26 height 26
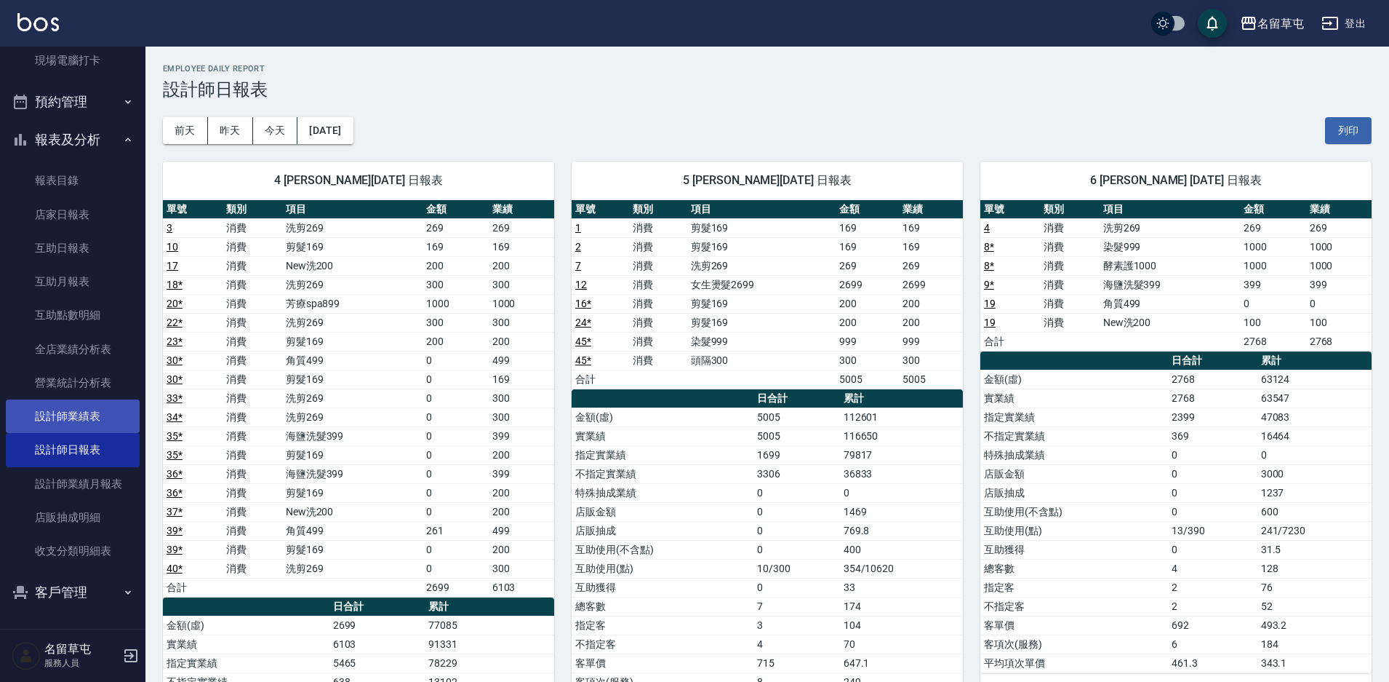
click at [76, 418] on link "設計師業績表" at bounding box center [73, 415] width 134 height 33
